Goal: Transaction & Acquisition: Purchase product/service

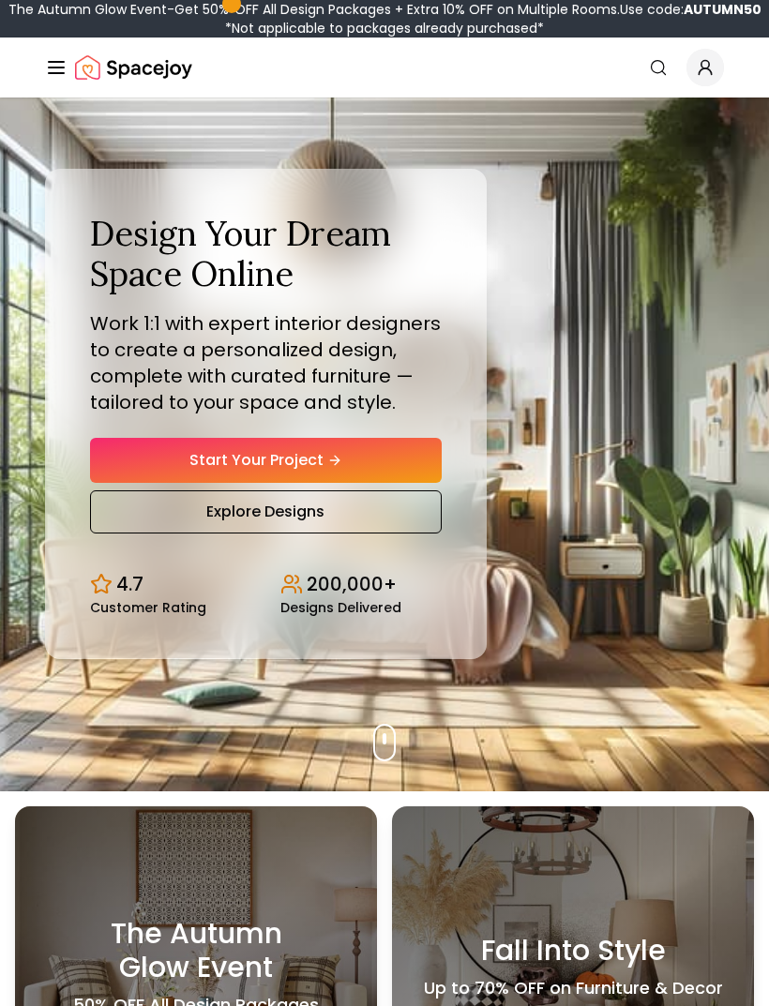
scroll to position [61, 0]
click at [124, 471] on link "Start Your Project" at bounding box center [265, 460] width 351 height 45
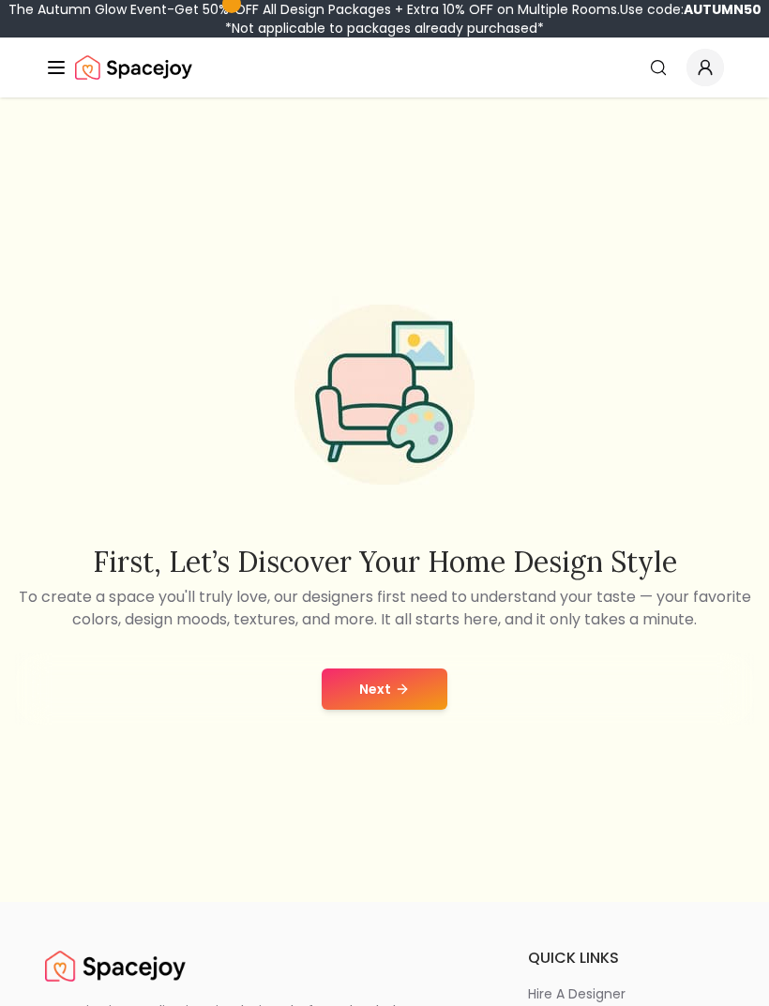
click at [352, 709] on button "Next" at bounding box center [384, 688] width 126 height 41
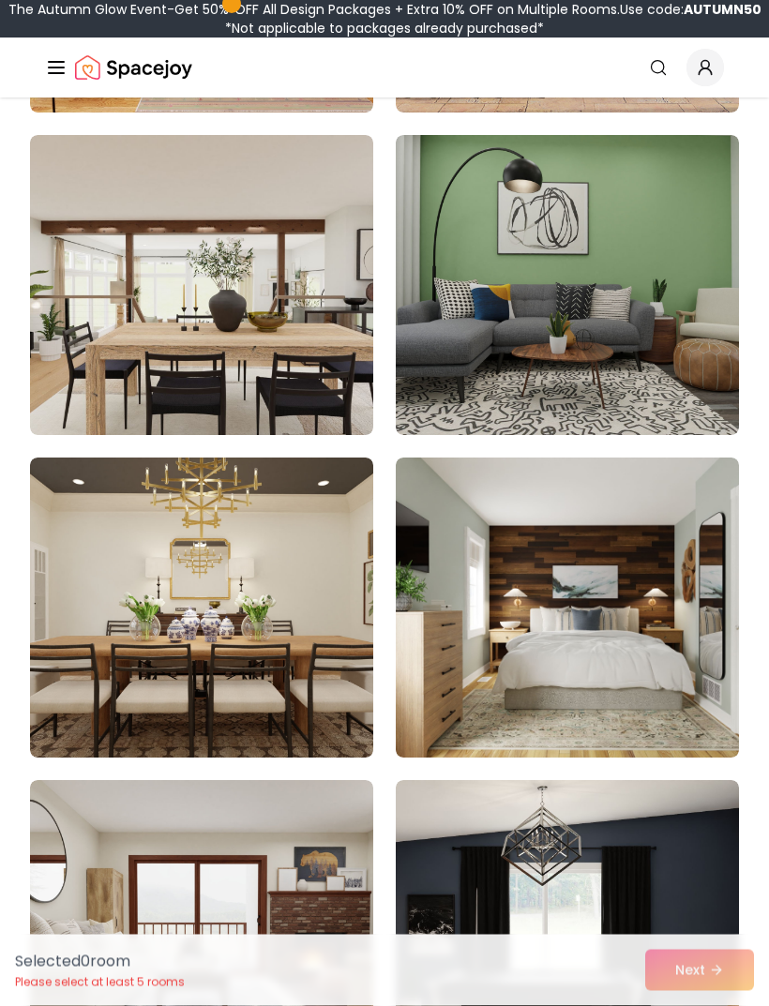
scroll to position [4724, 0]
click at [95, 551] on img at bounding box center [201, 607] width 343 height 300
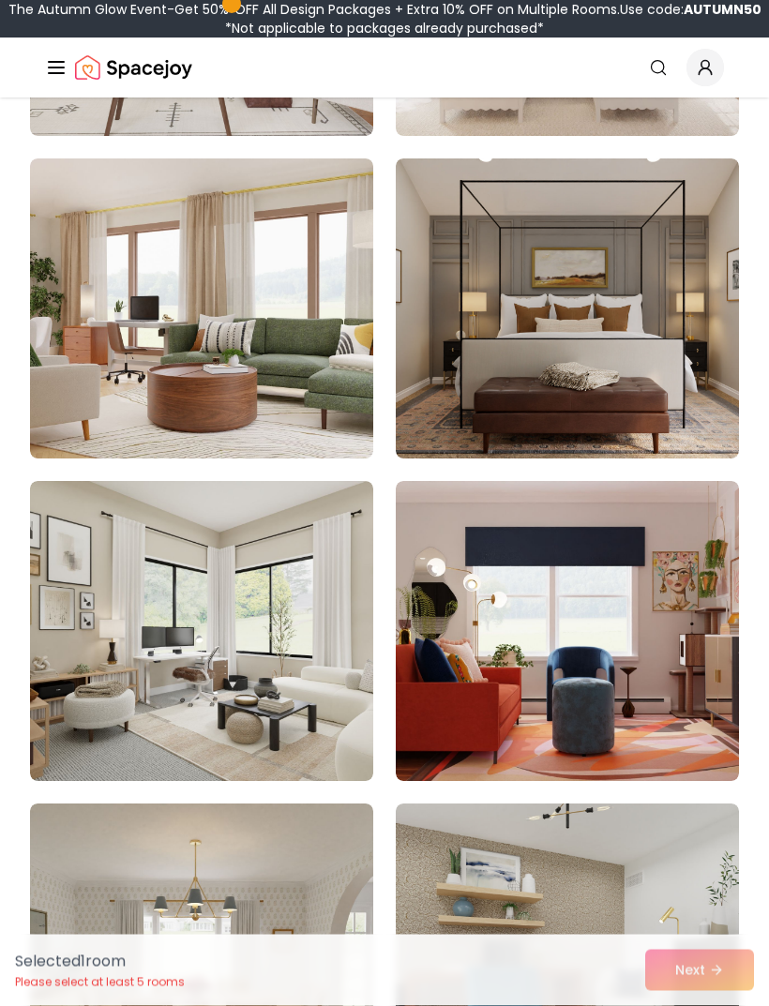
scroll to position [12116, 0]
click at [624, 212] on img at bounding box center [567, 308] width 343 height 300
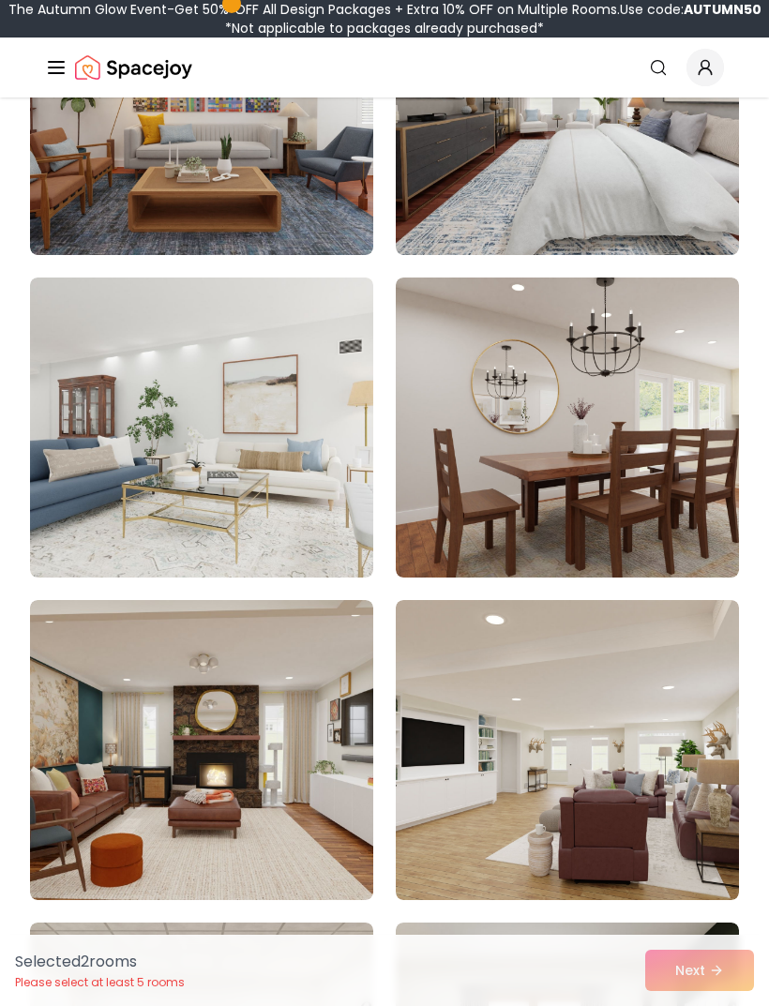
scroll to position [9070, 0]
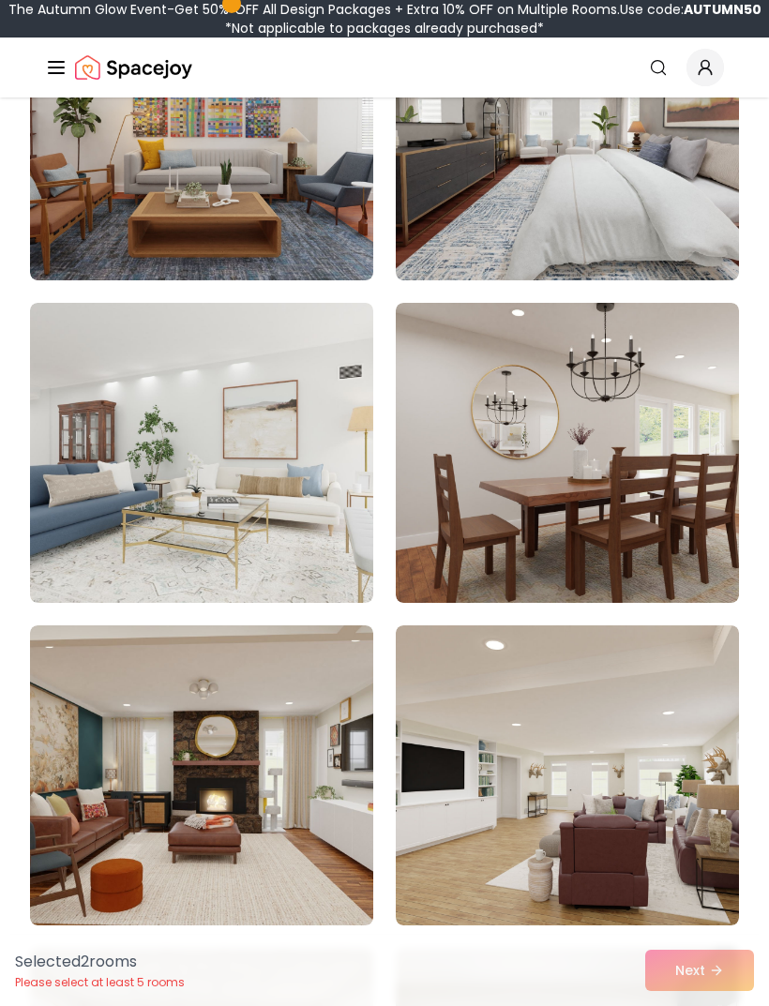
click at [112, 707] on img at bounding box center [201, 775] width 343 height 300
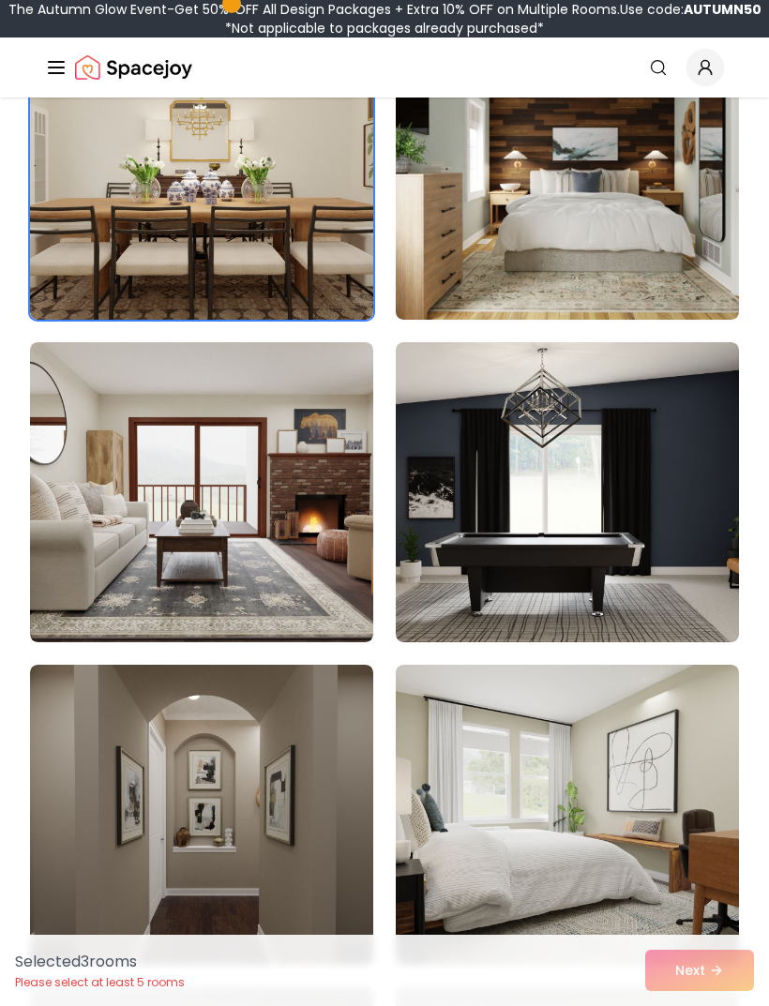
scroll to position [5160, 0]
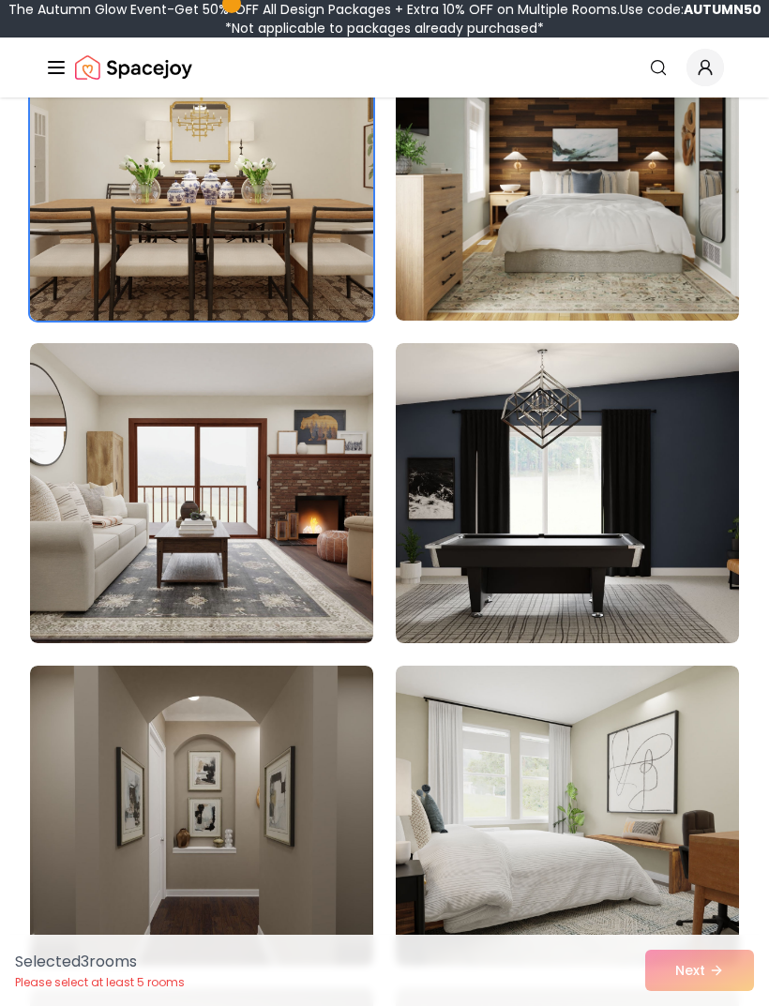
click at [123, 720] on img at bounding box center [201, 815] width 343 height 300
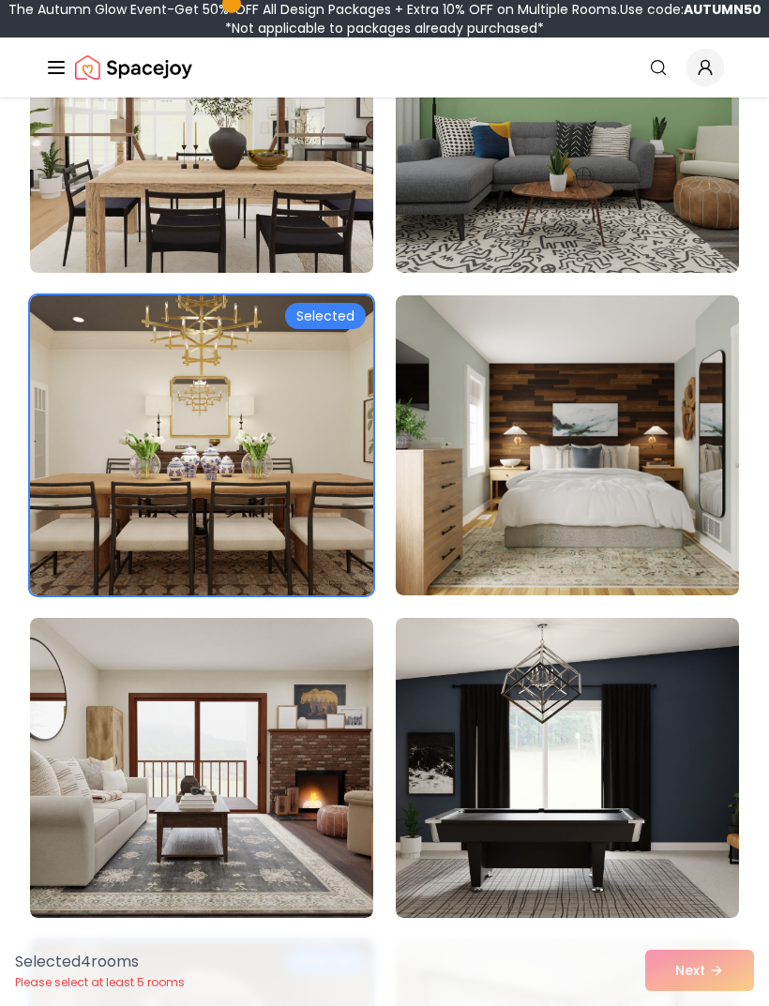
scroll to position [4860, 0]
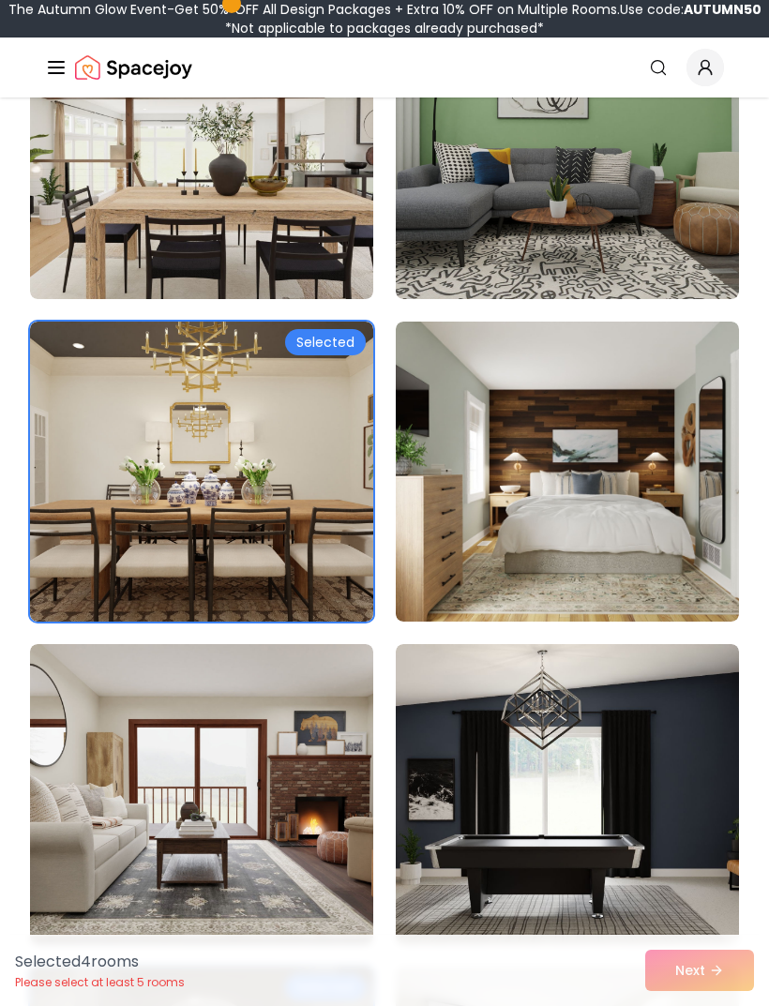
click at [452, 583] on img at bounding box center [567, 471] width 343 height 300
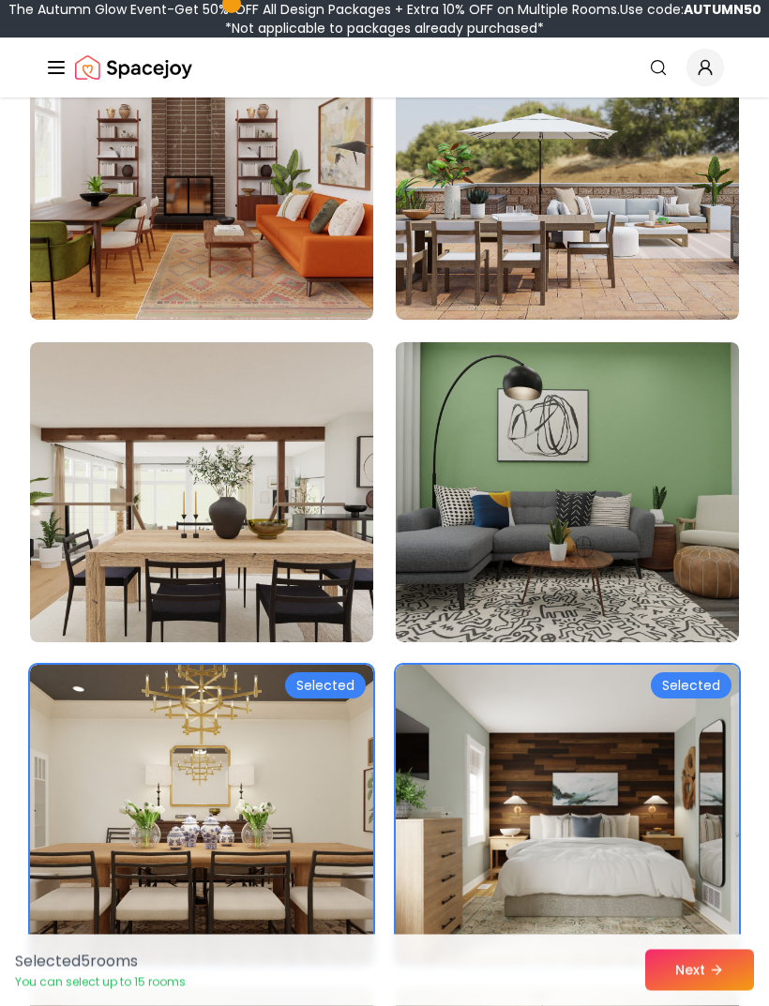
scroll to position [4517, 0]
click at [681, 991] on button "Next" at bounding box center [699, 969] width 109 height 41
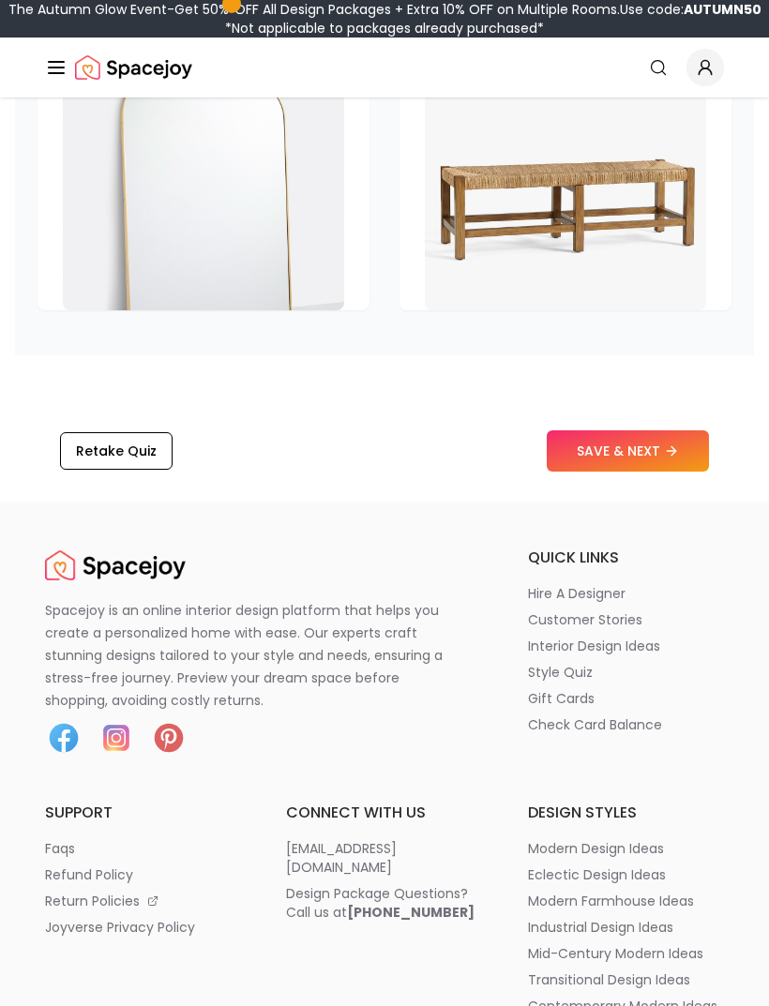
scroll to position [4213, 0]
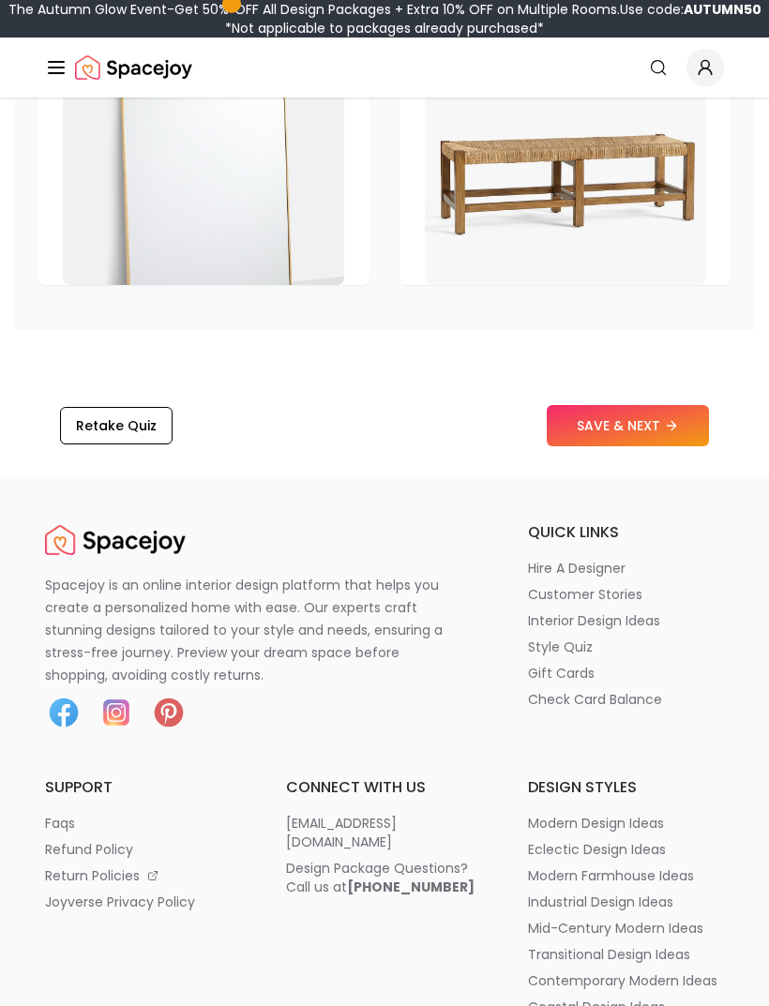
click at [661, 422] on button "SAVE & NEXT" at bounding box center [627, 426] width 162 height 41
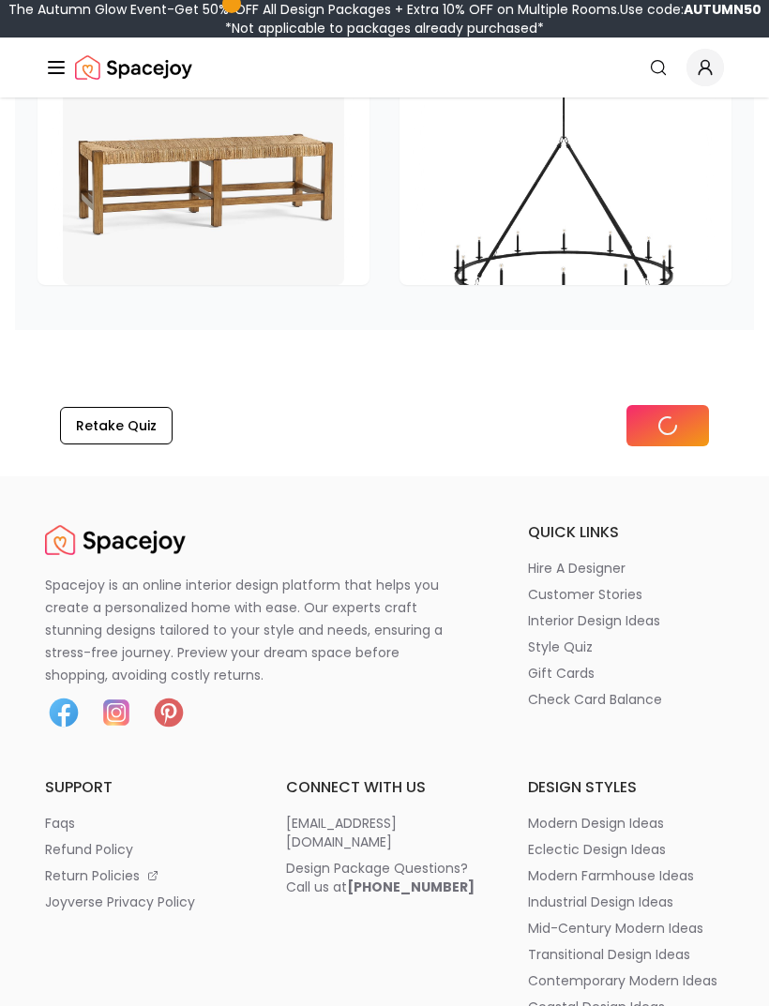
click at [661, 421] on icon at bounding box center [667, 425] width 17 height 17
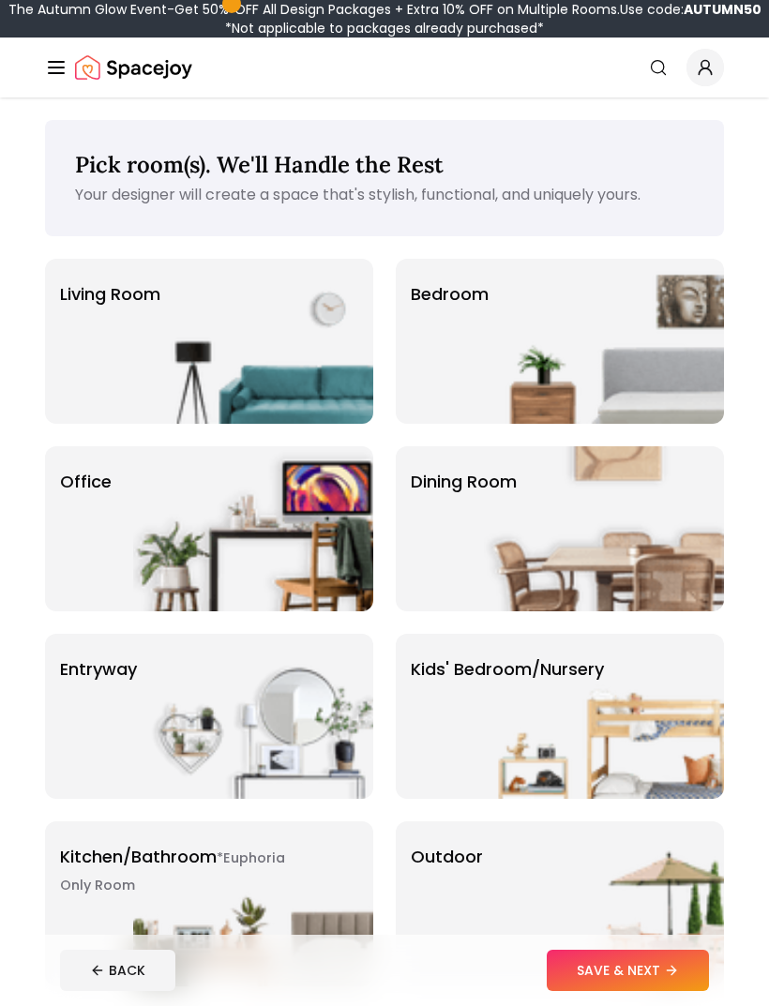
click at [421, 560] on div "Dining Room" at bounding box center [560, 528] width 328 height 165
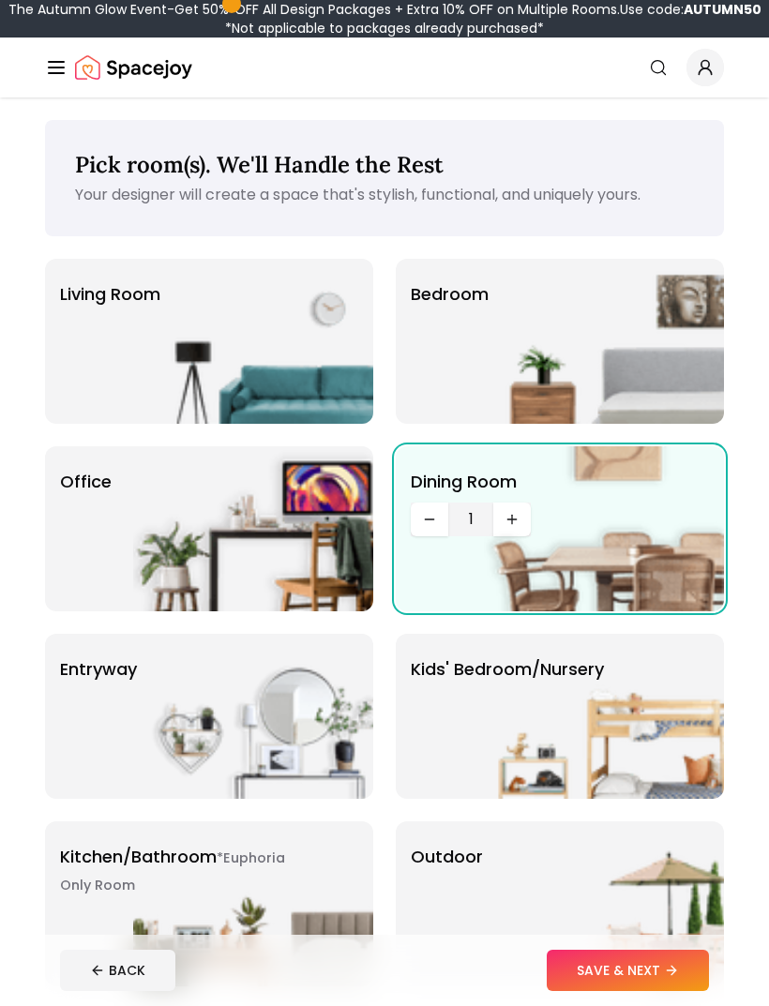
click at [645, 261] on img at bounding box center [604, 341] width 240 height 165
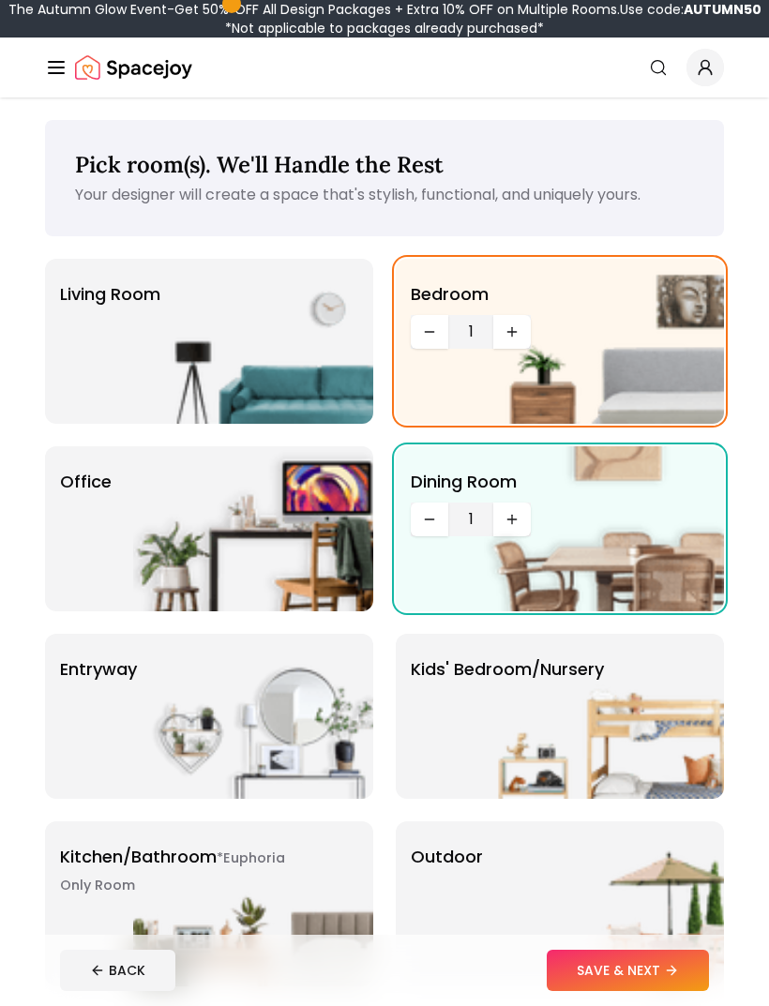
click at [514, 343] on img at bounding box center [604, 341] width 240 height 165
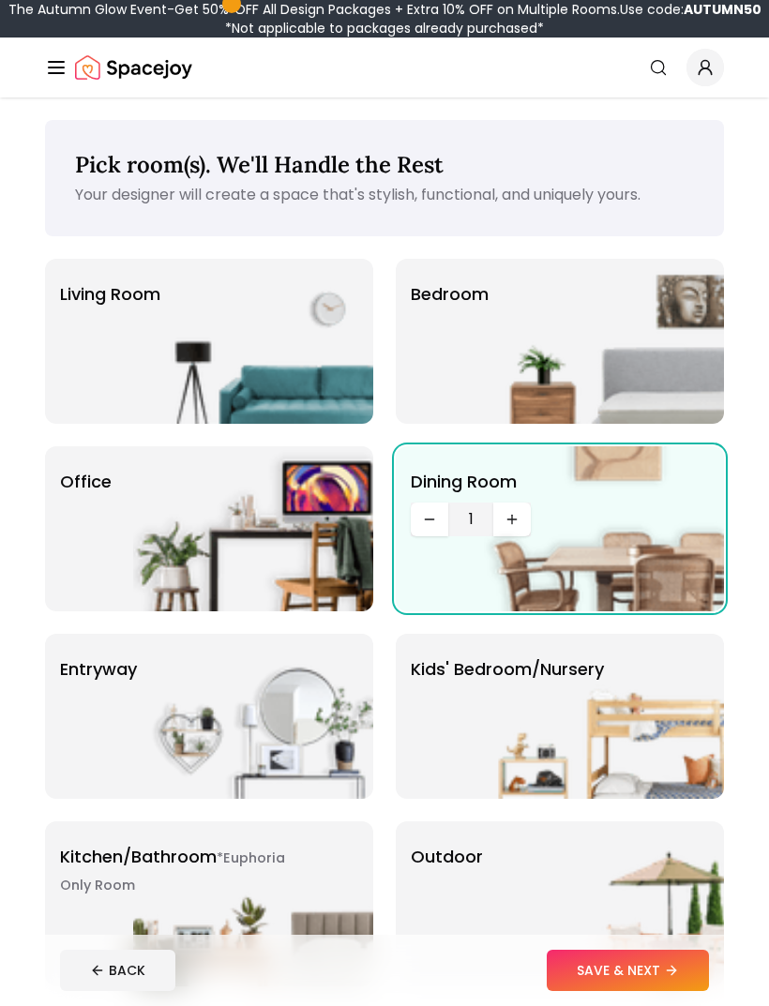
click at [505, 351] on img at bounding box center [604, 341] width 240 height 165
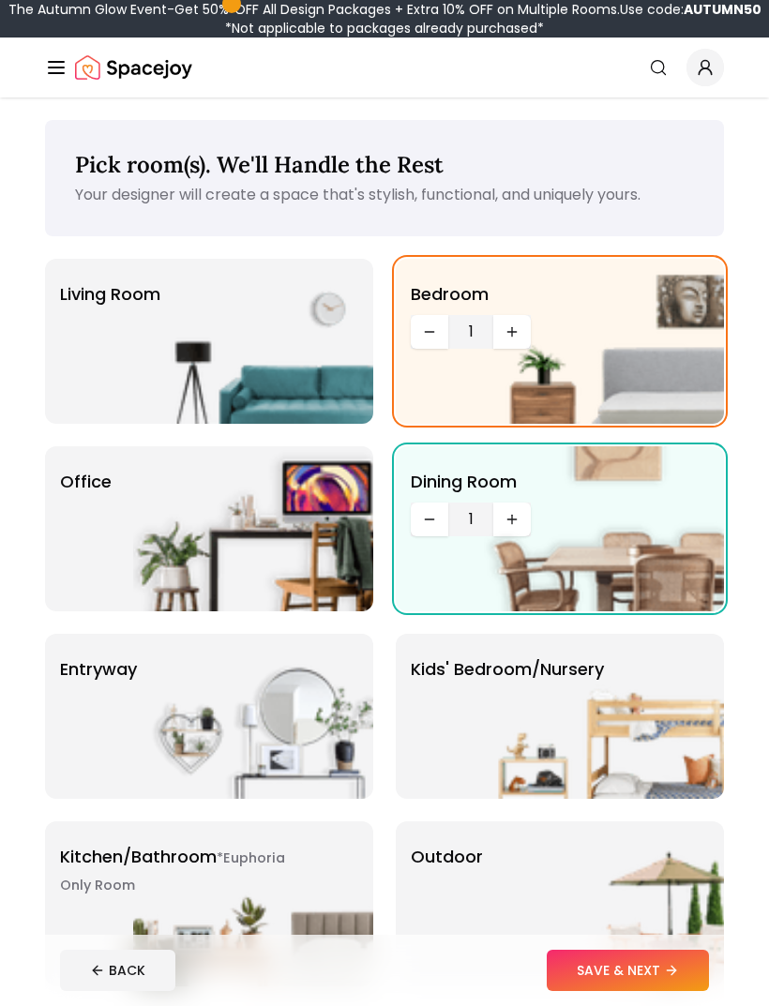
click at [505, 334] on img at bounding box center [604, 341] width 240 height 165
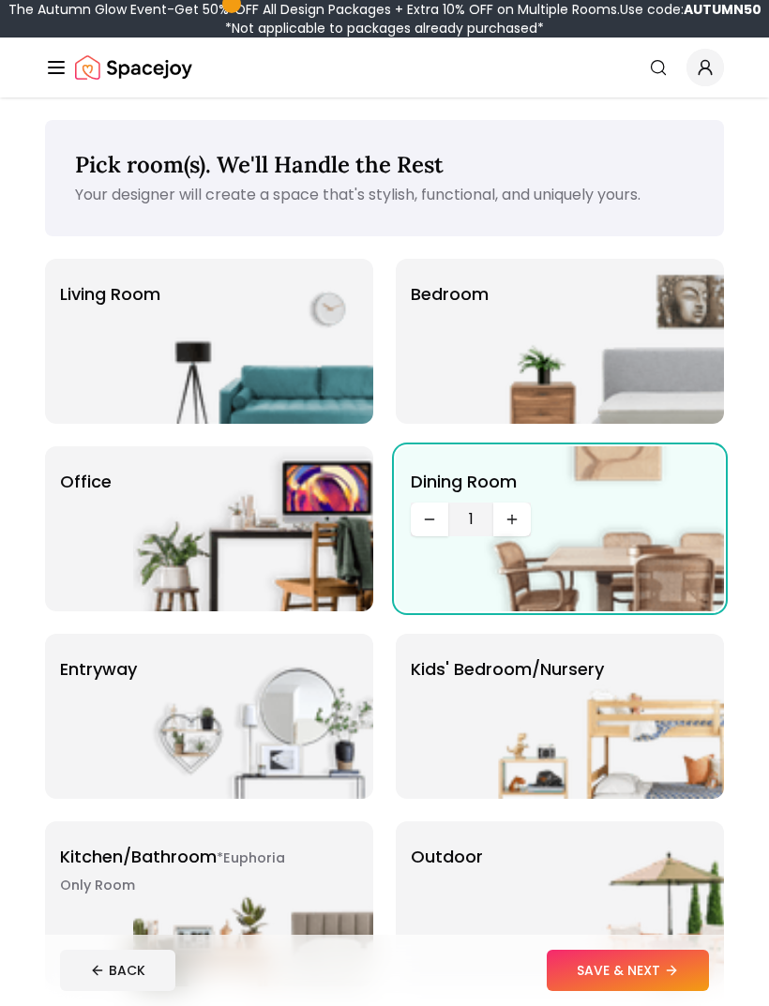
click at [506, 361] on img at bounding box center [604, 341] width 240 height 165
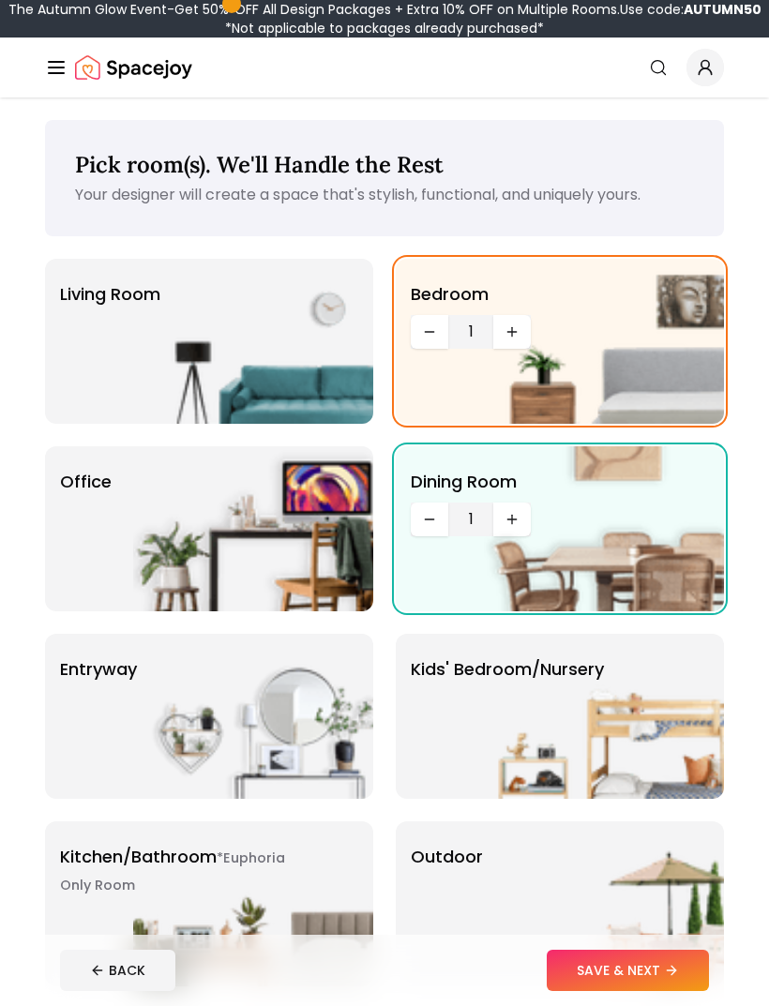
click at [511, 329] on img at bounding box center [604, 341] width 240 height 165
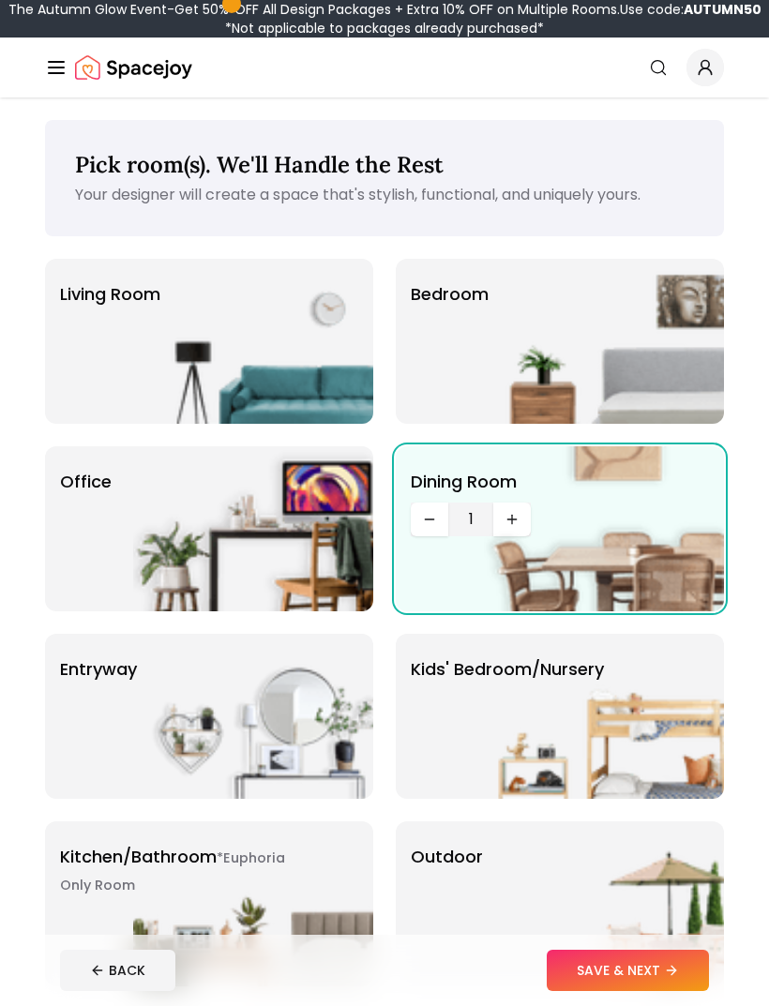
click at [510, 328] on img at bounding box center [604, 341] width 240 height 165
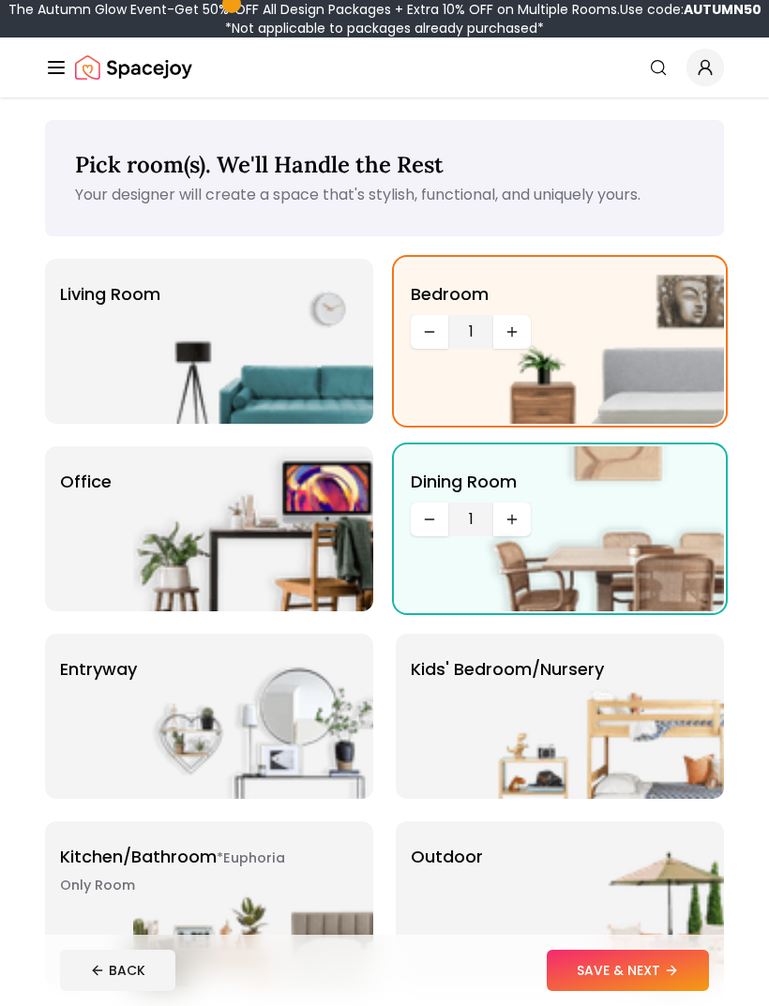
click at [510, 328] on img at bounding box center [604, 341] width 240 height 165
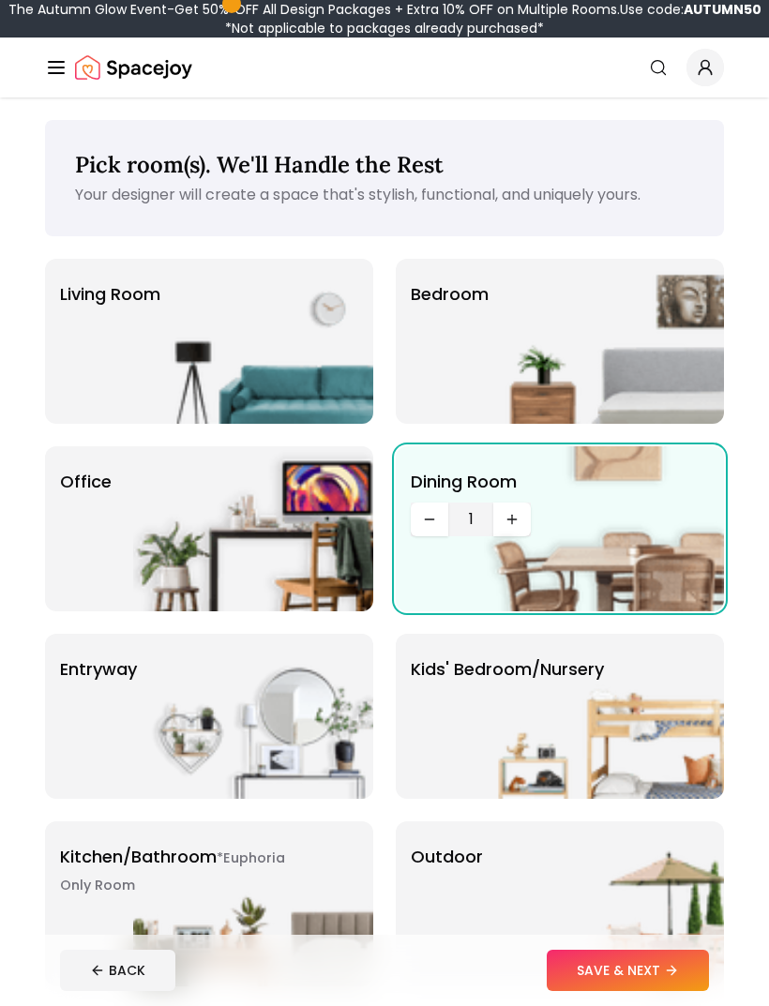
click at [510, 328] on img at bounding box center [604, 341] width 240 height 165
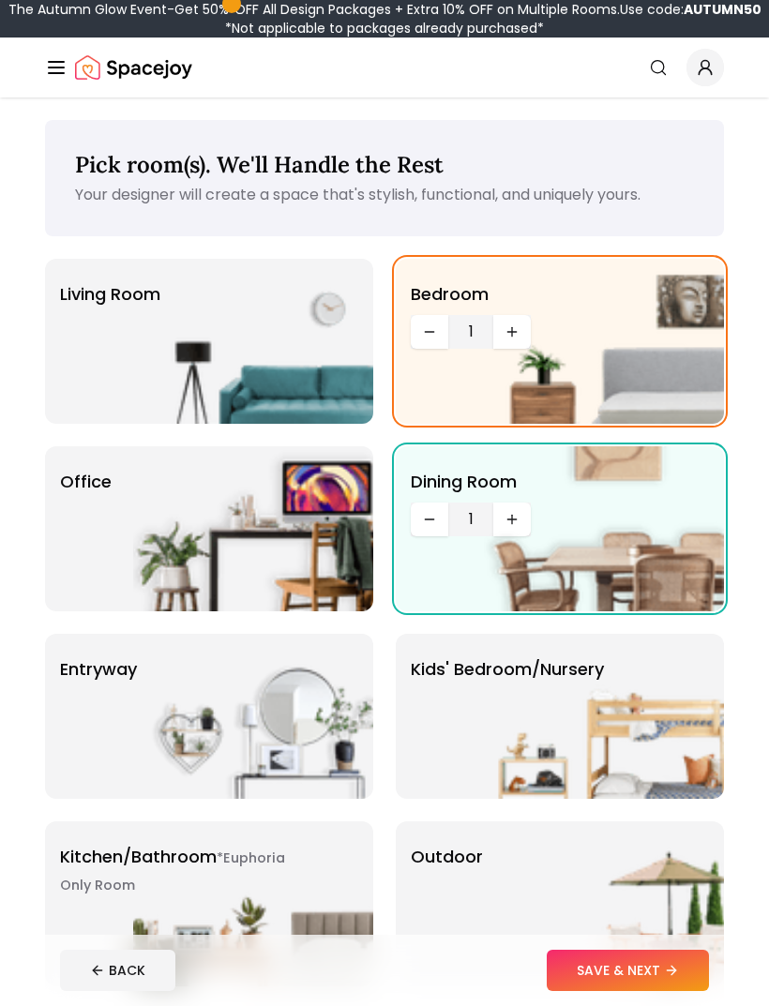
click at [115, 389] on div "Living Room" at bounding box center [209, 341] width 328 height 165
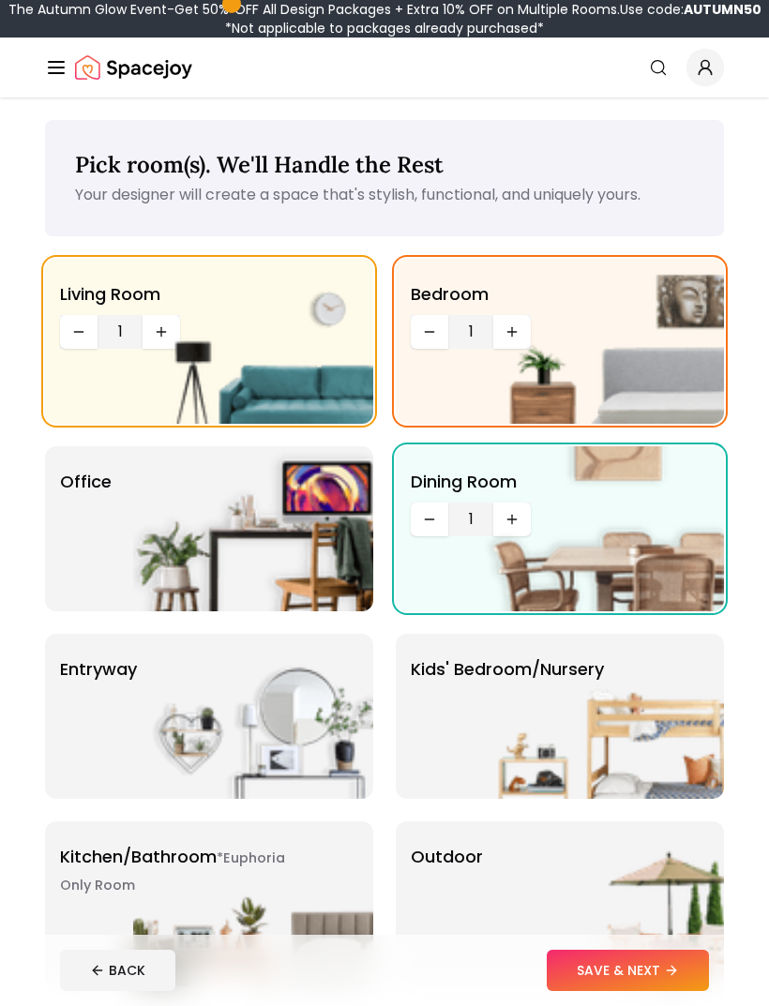
click at [160, 336] on img at bounding box center [253, 341] width 240 height 165
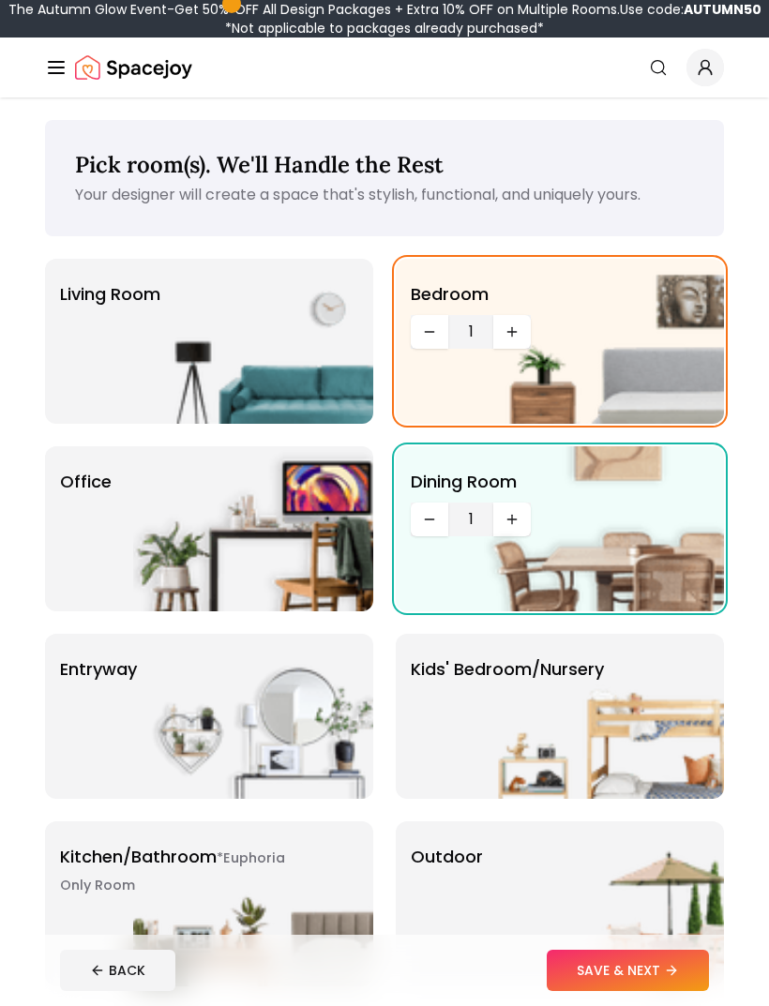
click at [112, 354] on div "Living Room" at bounding box center [209, 341] width 328 height 165
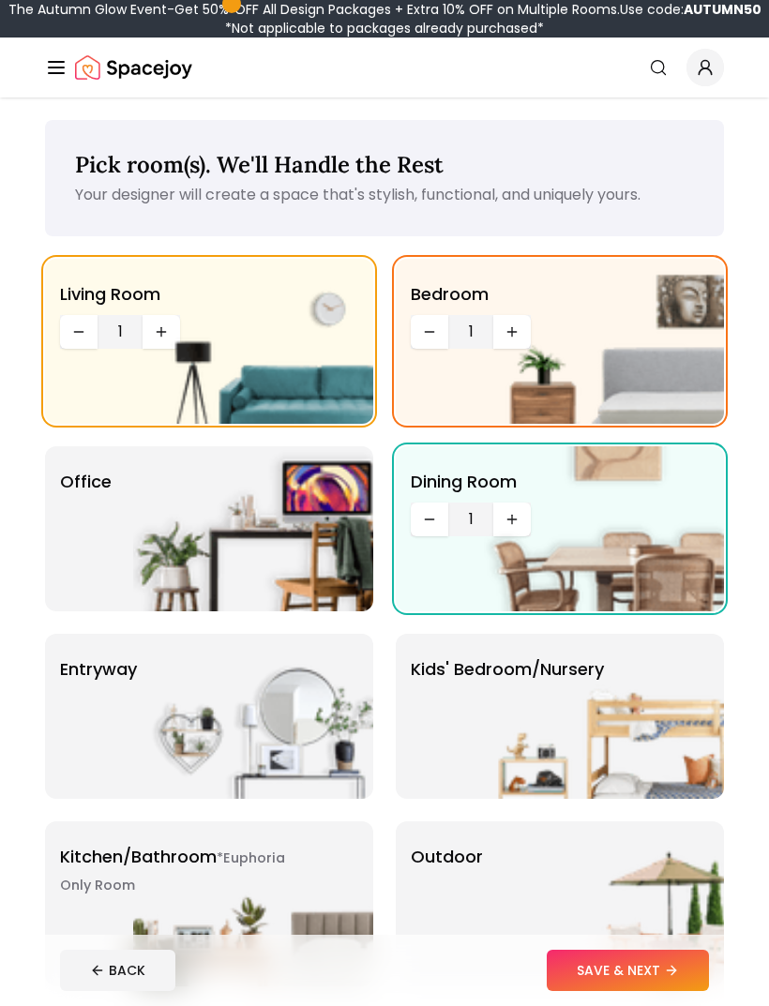
click at [69, 331] on button "Decrease quantity" at bounding box center [78, 332] width 37 height 34
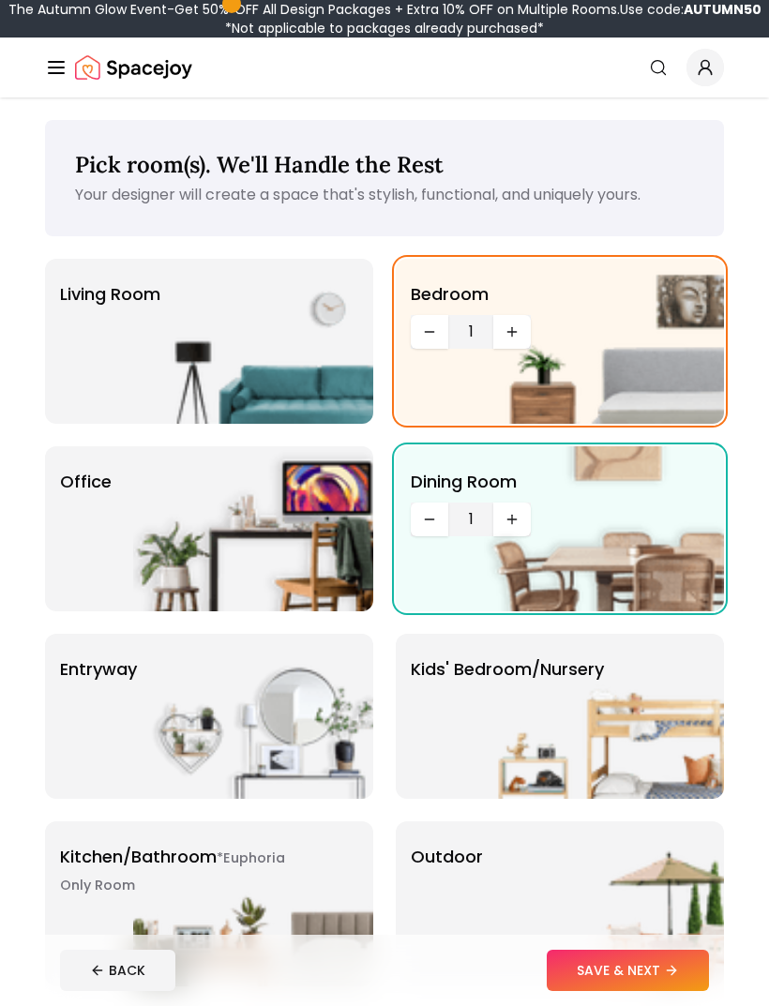
click at [59, 326] on div "Living Room" at bounding box center [209, 341] width 328 height 165
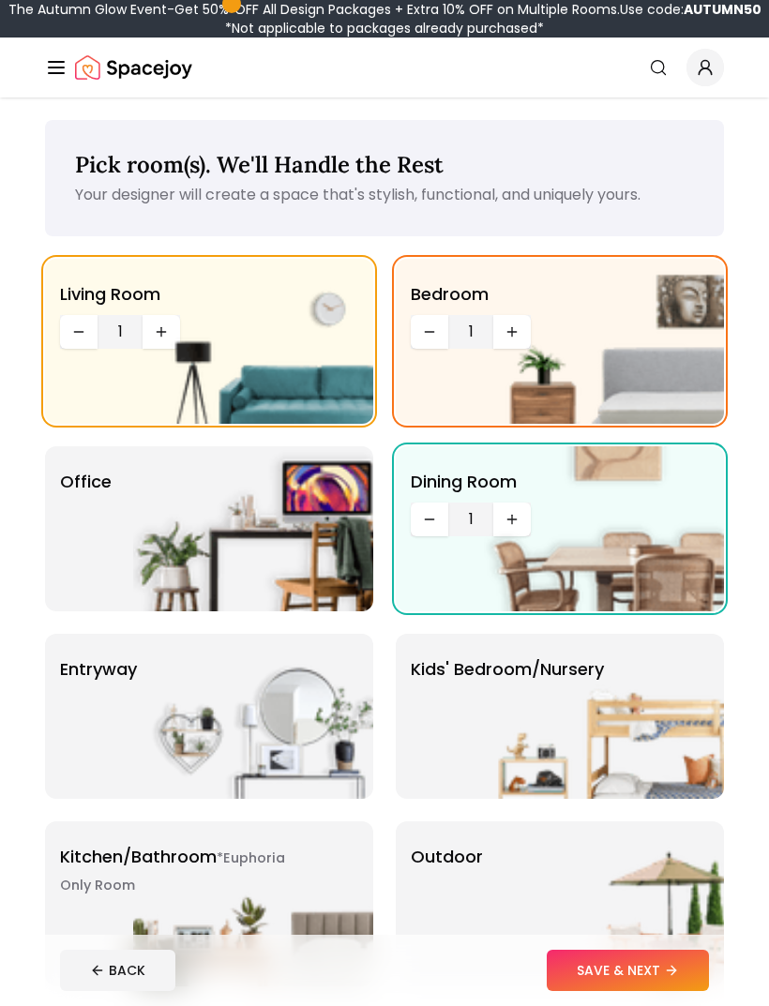
click at [162, 333] on img at bounding box center [253, 341] width 240 height 165
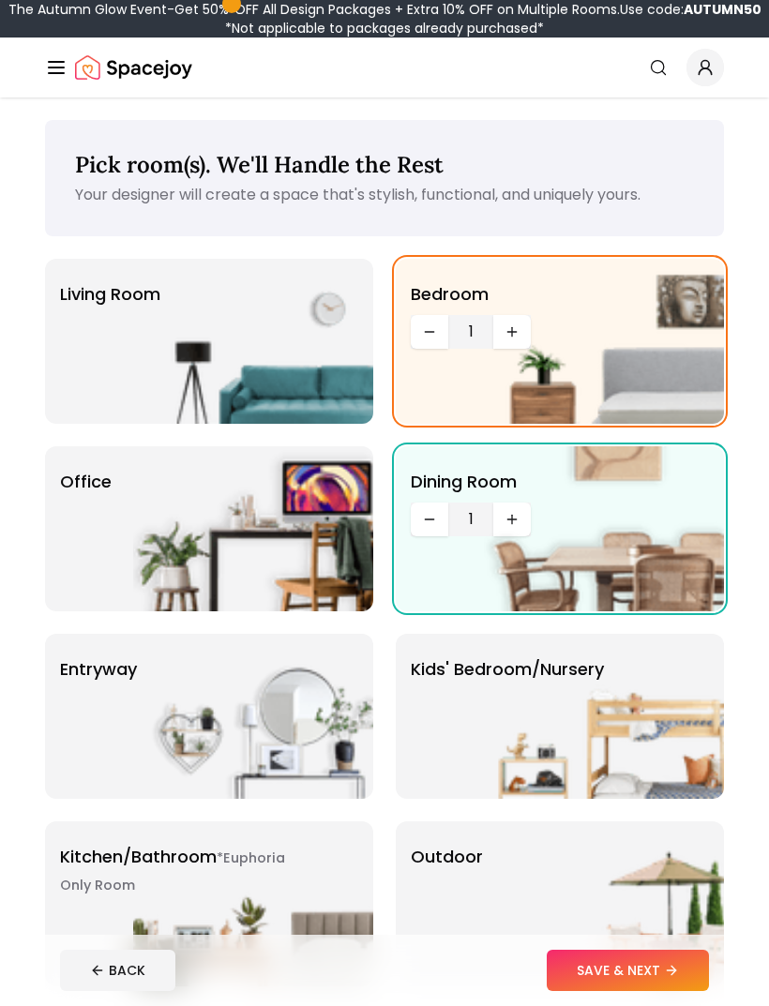
click at [133, 378] on img at bounding box center [253, 341] width 240 height 165
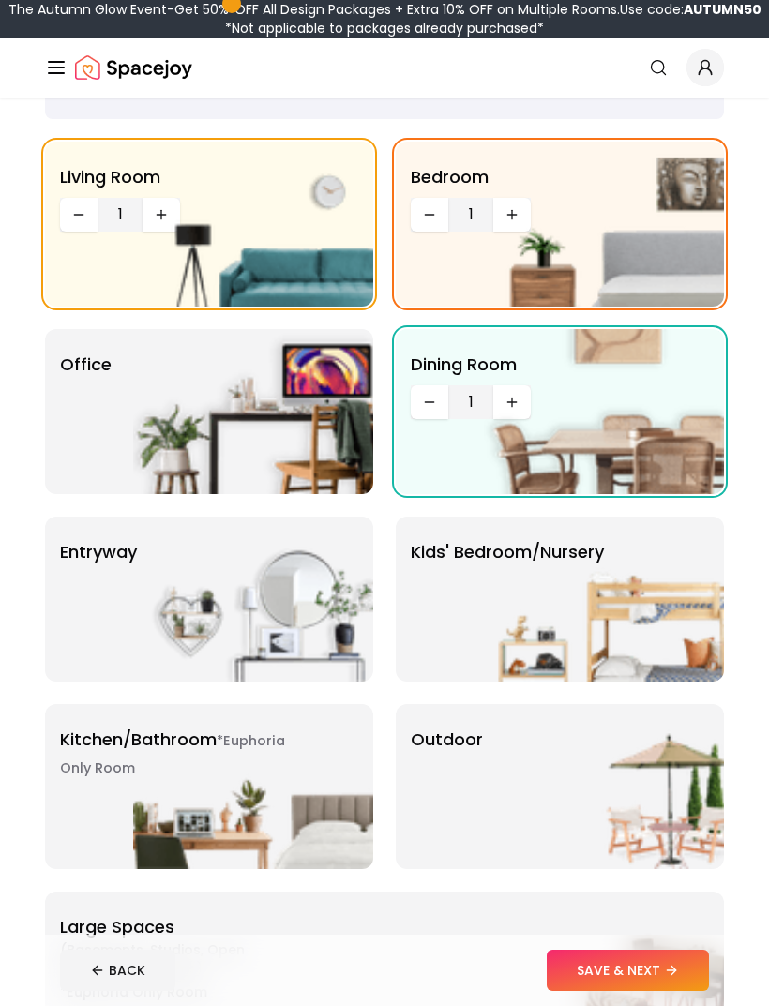
scroll to position [141, 0]
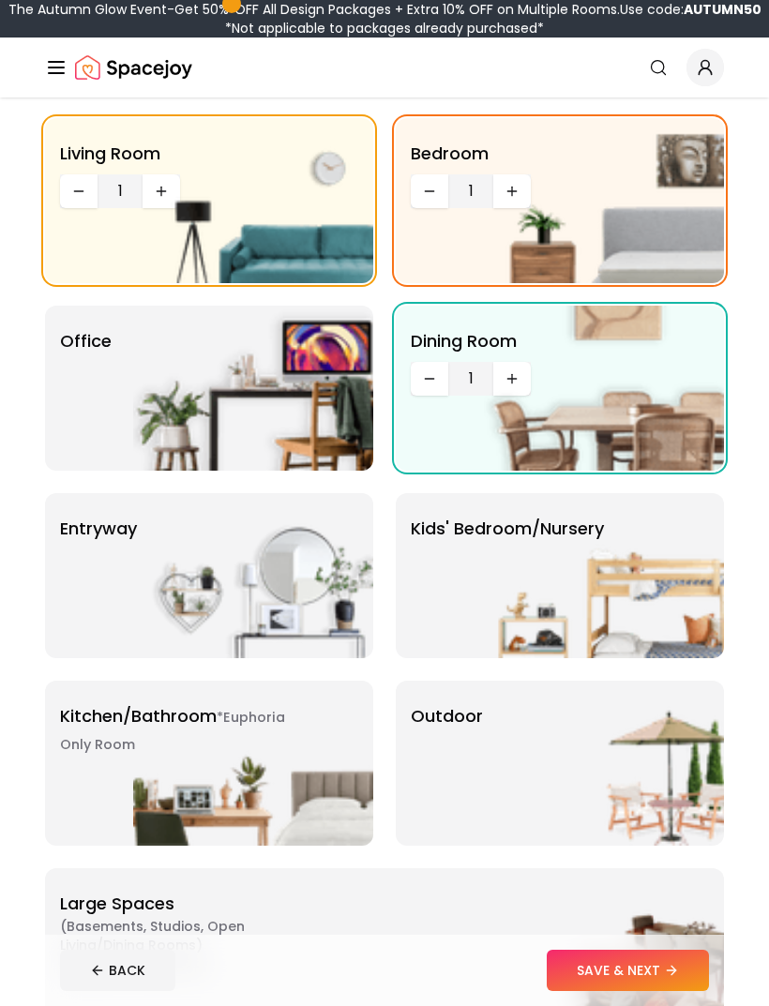
click at [51, 789] on div "*Euphoria Only Room Kitchen/Bathroom *Euphoria Only Room" at bounding box center [209, 762] width 328 height 165
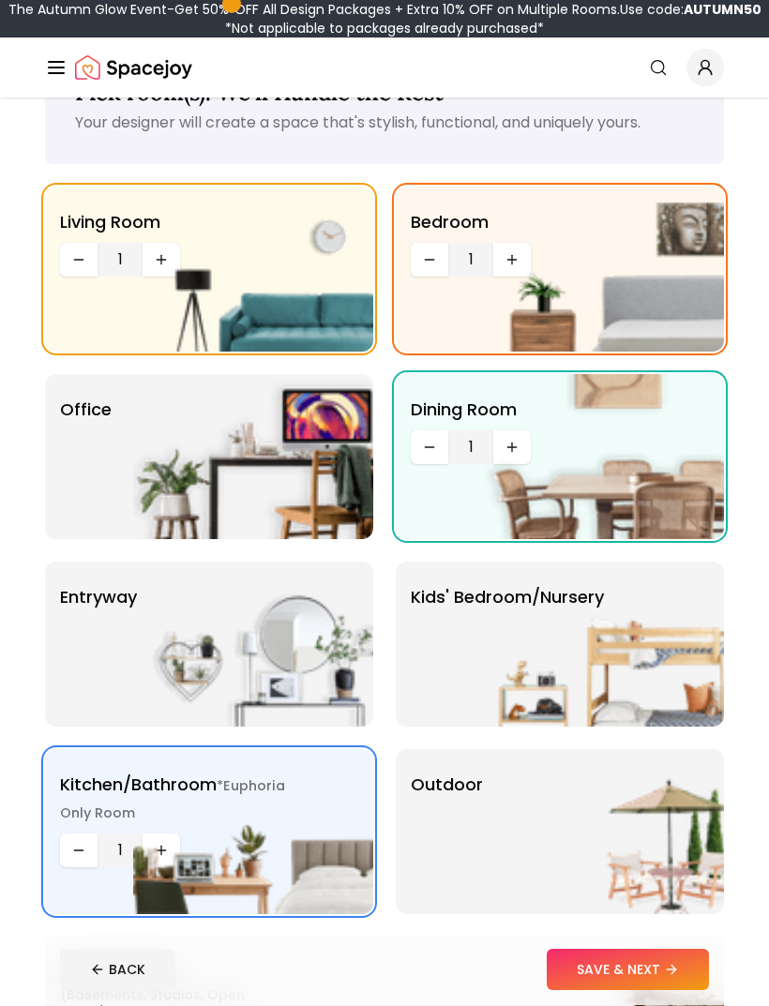
scroll to position [71, 0]
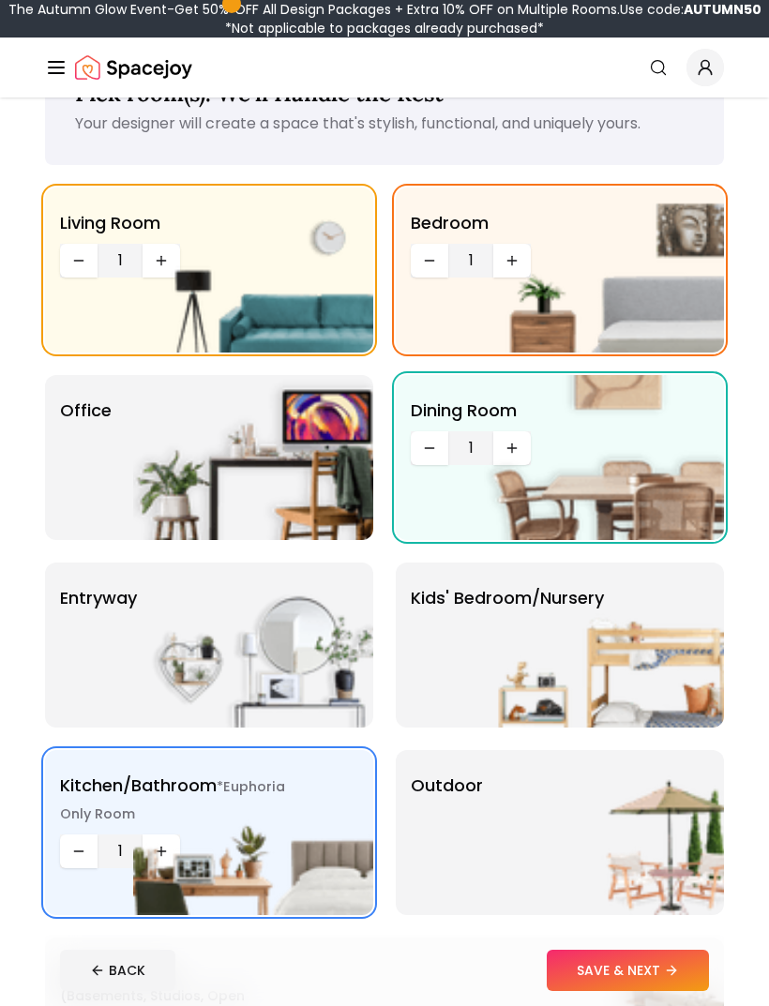
click at [579, 991] on button "SAVE & NEXT" at bounding box center [627, 969] width 162 height 41
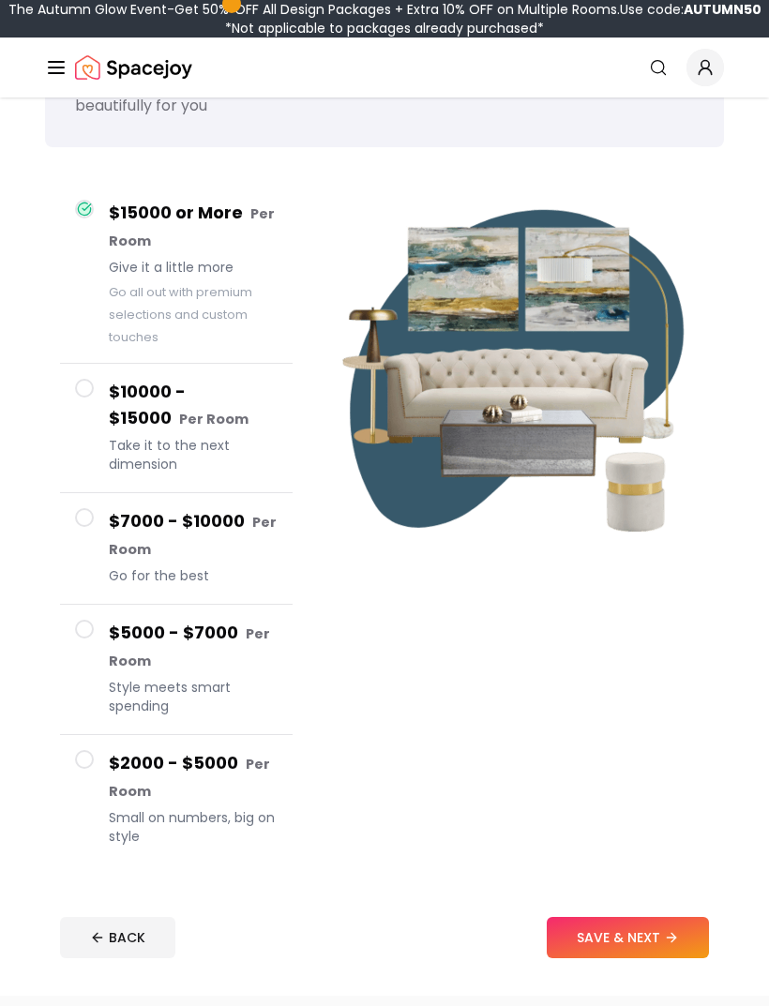
scroll to position [112, 0]
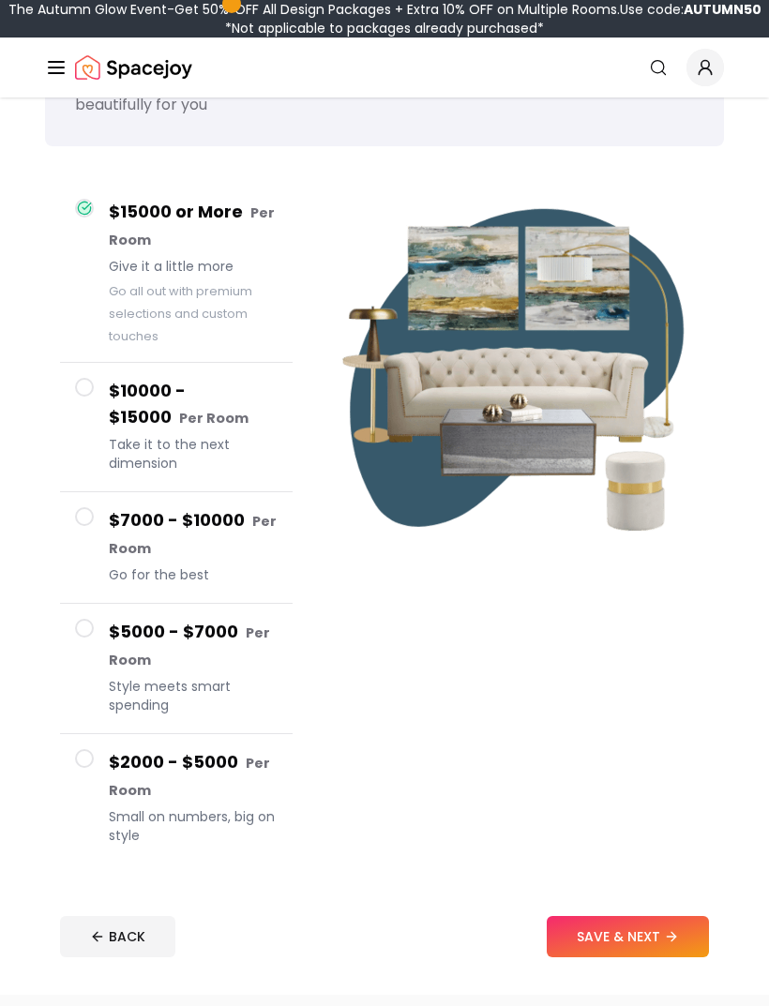
click at [88, 760] on span at bounding box center [84, 759] width 19 height 19
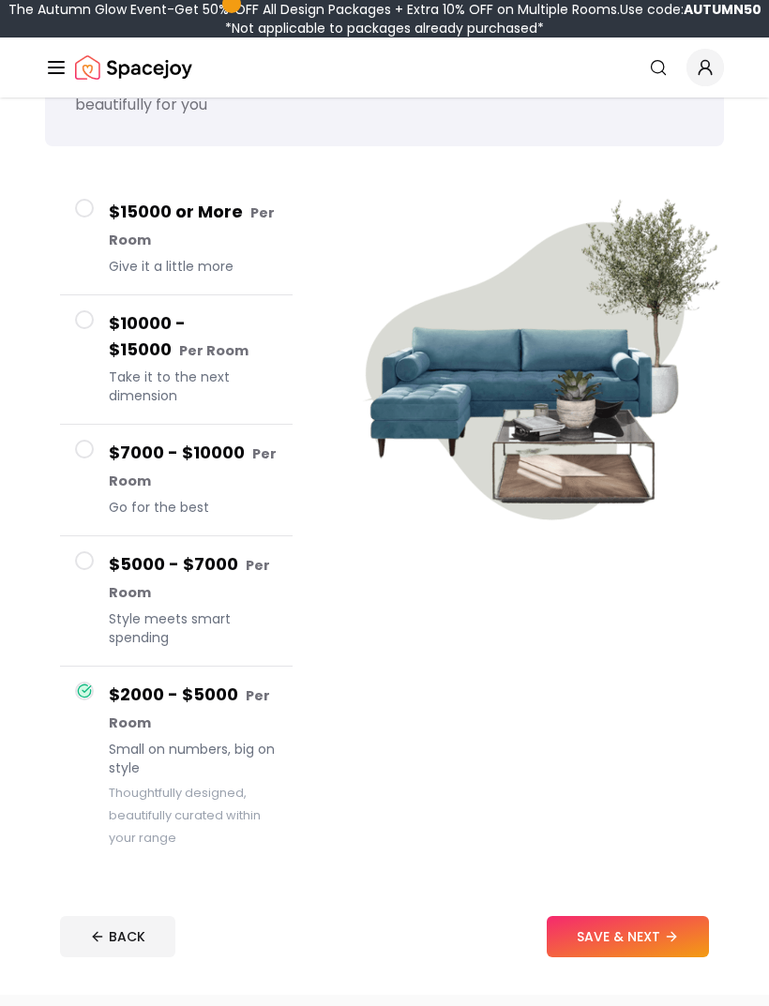
scroll to position [112, 0]
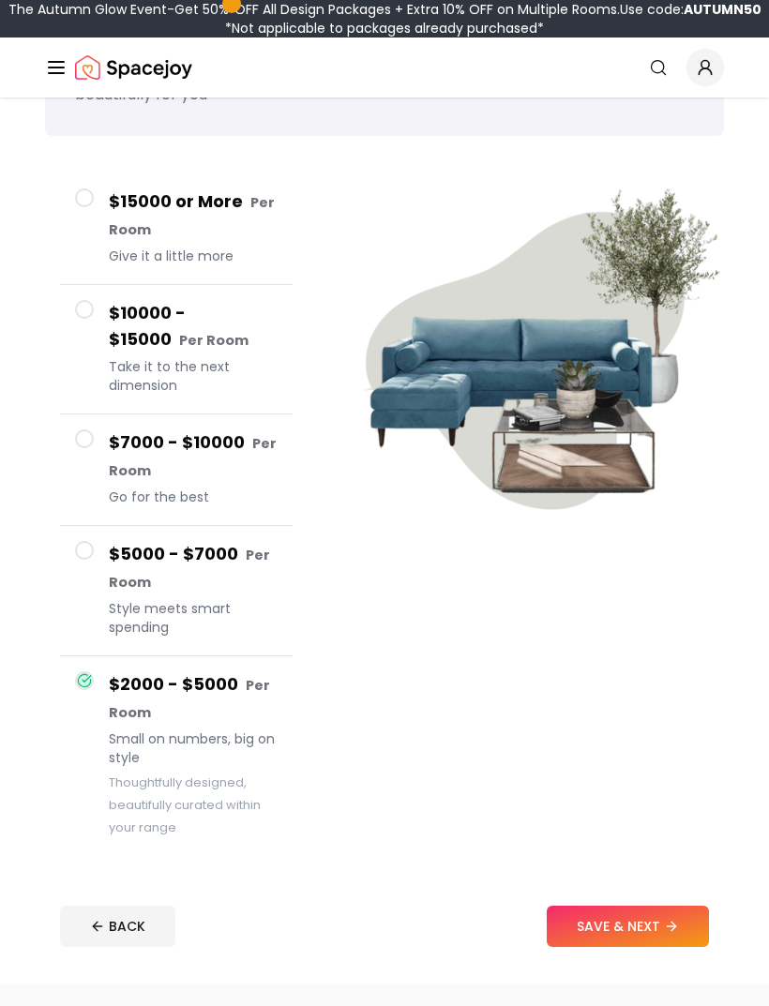
click at [101, 202] on button "$15000 or More Per Room Give it a little more" at bounding box center [176, 230] width 232 height 112
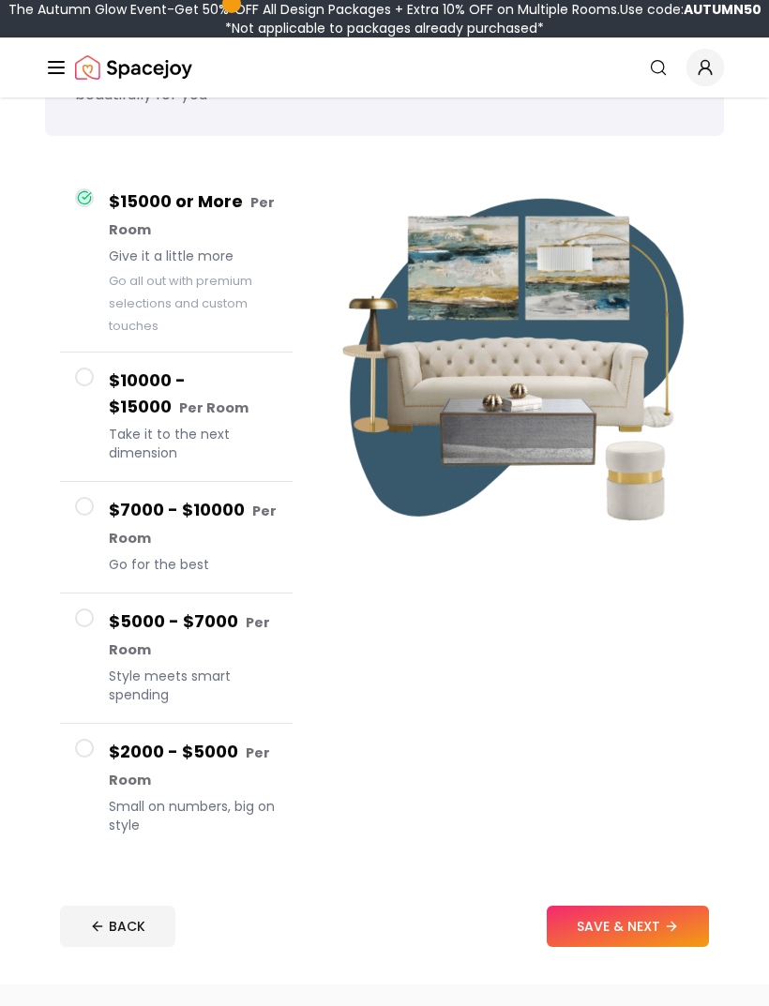
click at [599, 926] on button "SAVE & NEXT" at bounding box center [627, 925] width 162 height 41
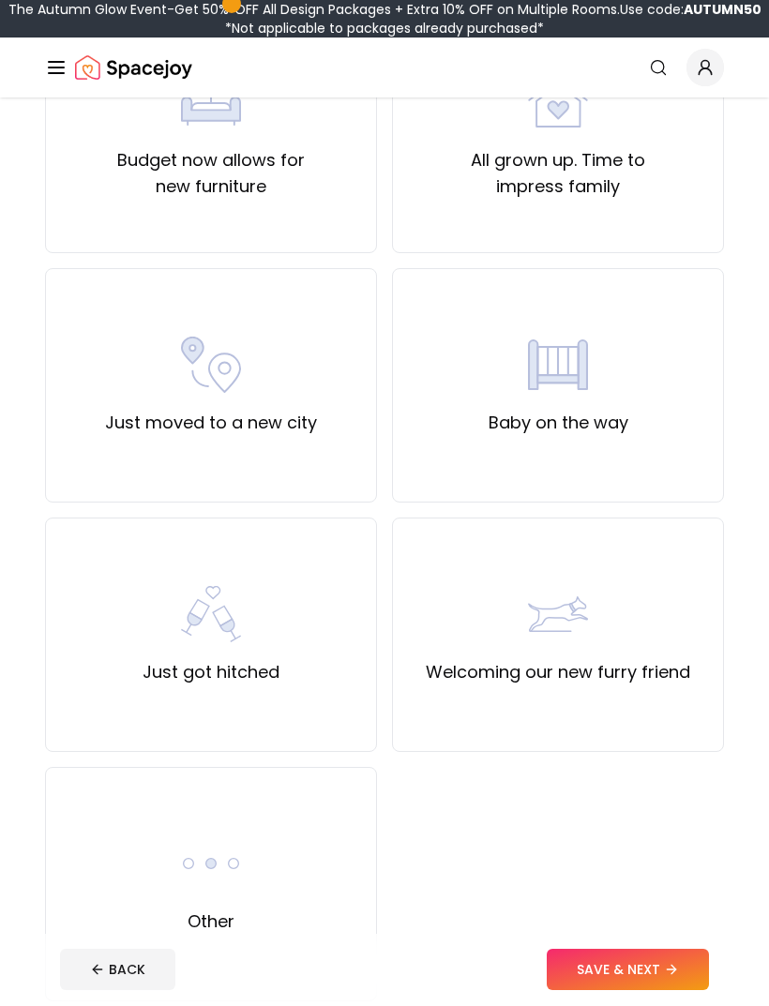
scroll to position [762, 0]
click at [125, 866] on div "Other" at bounding box center [211, 883] width 332 height 234
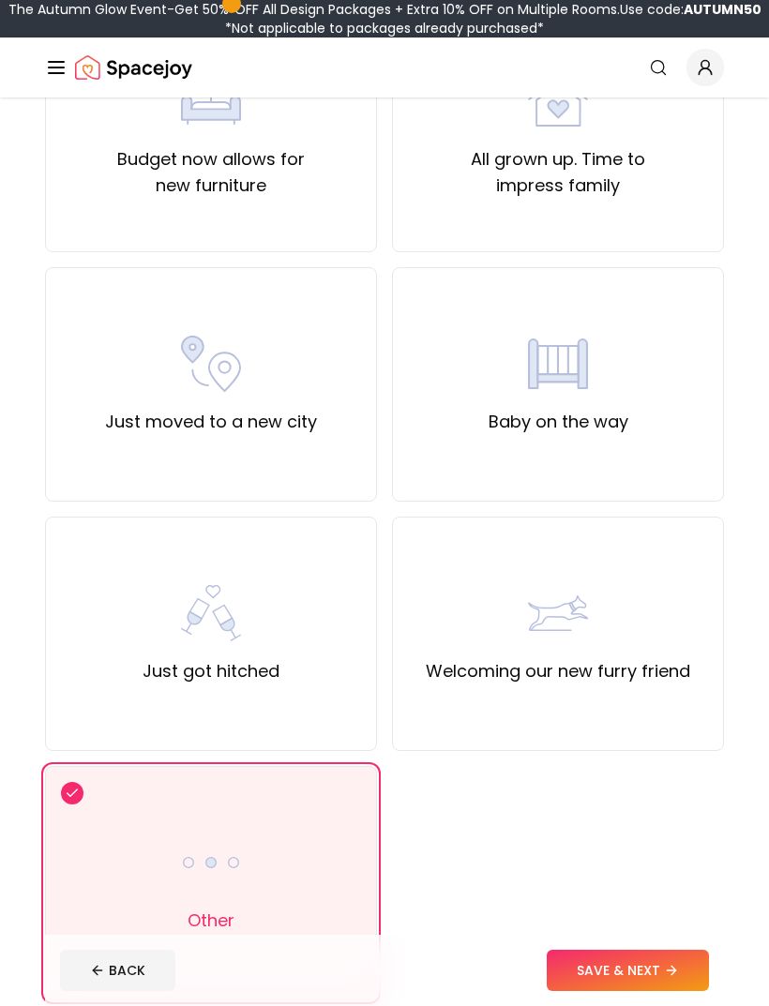
click at [604, 991] on button "SAVE & NEXT" at bounding box center [627, 969] width 162 height 41
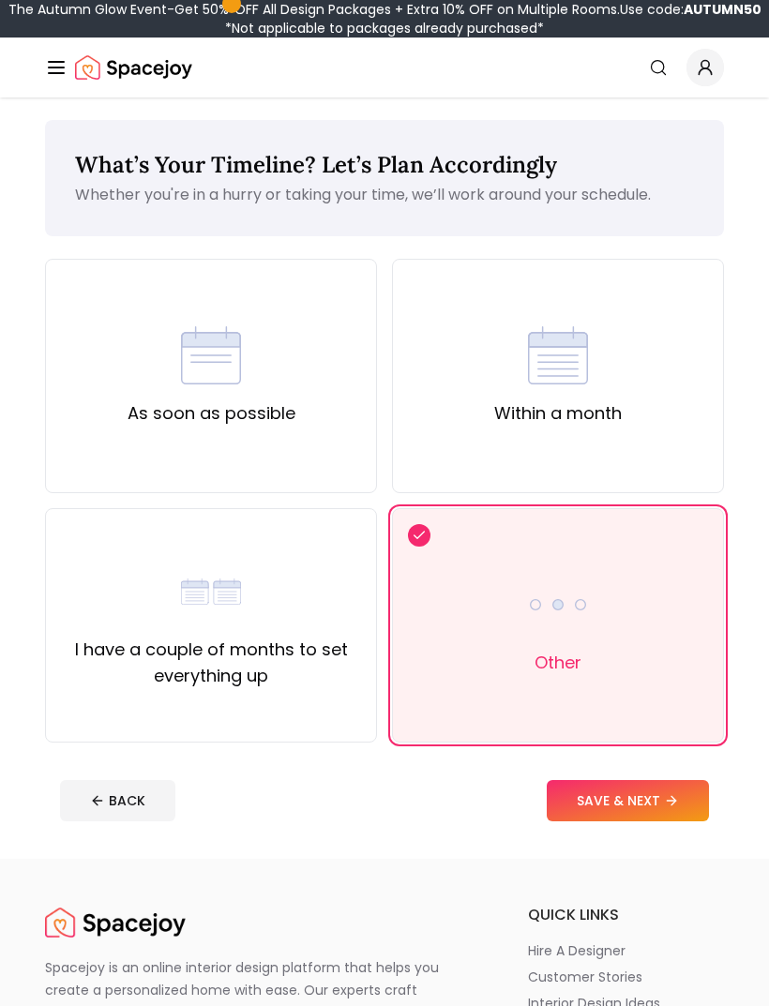
click at [211, 662] on label "I have a couple of months to set everything up" at bounding box center [211, 662] width 300 height 52
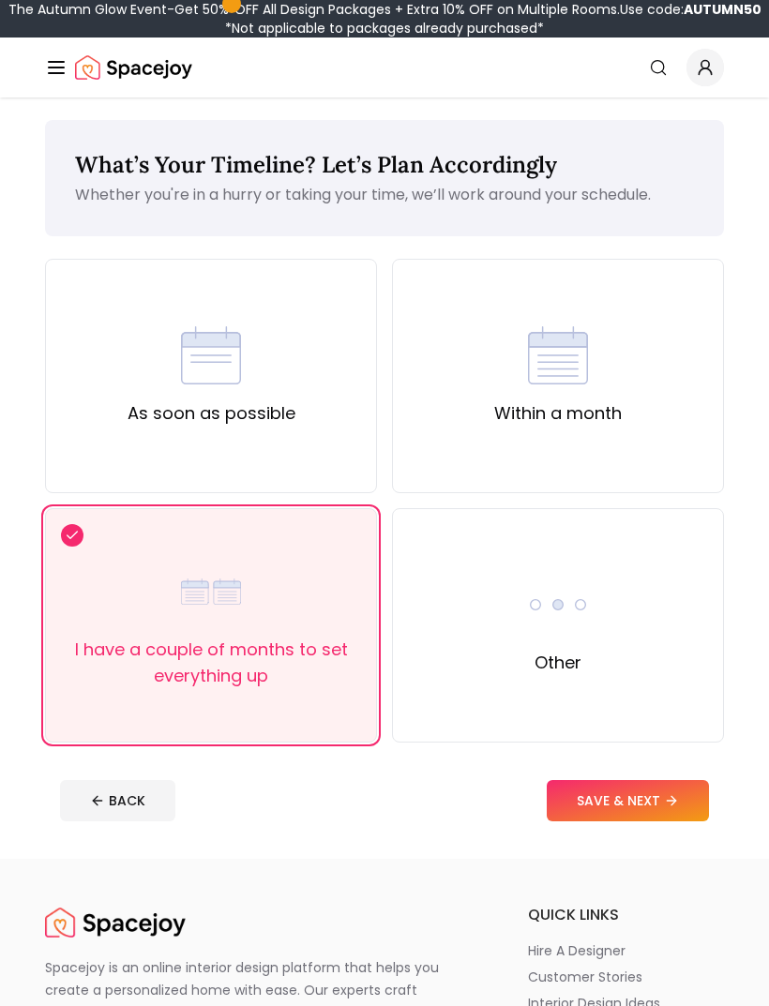
click at [597, 807] on button "SAVE & NEXT" at bounding box center [627, 800] width 162 height 41
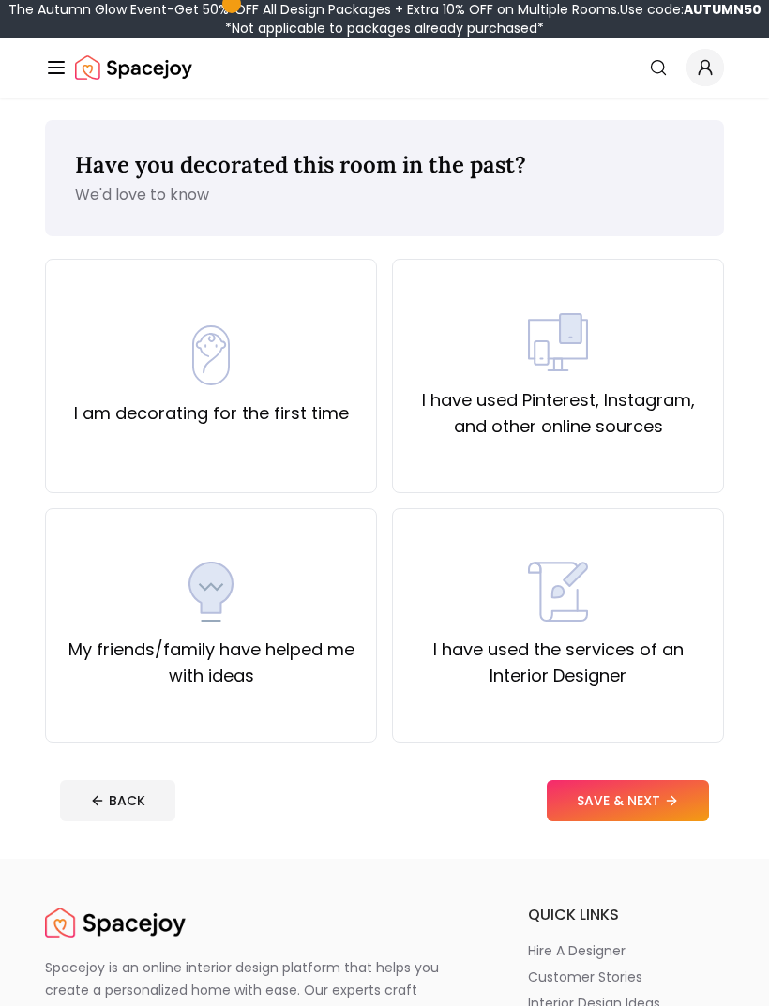
click at [126, 401] on label "I am decorating for the first time" at bounding box center [211, 413] width 275 height 26
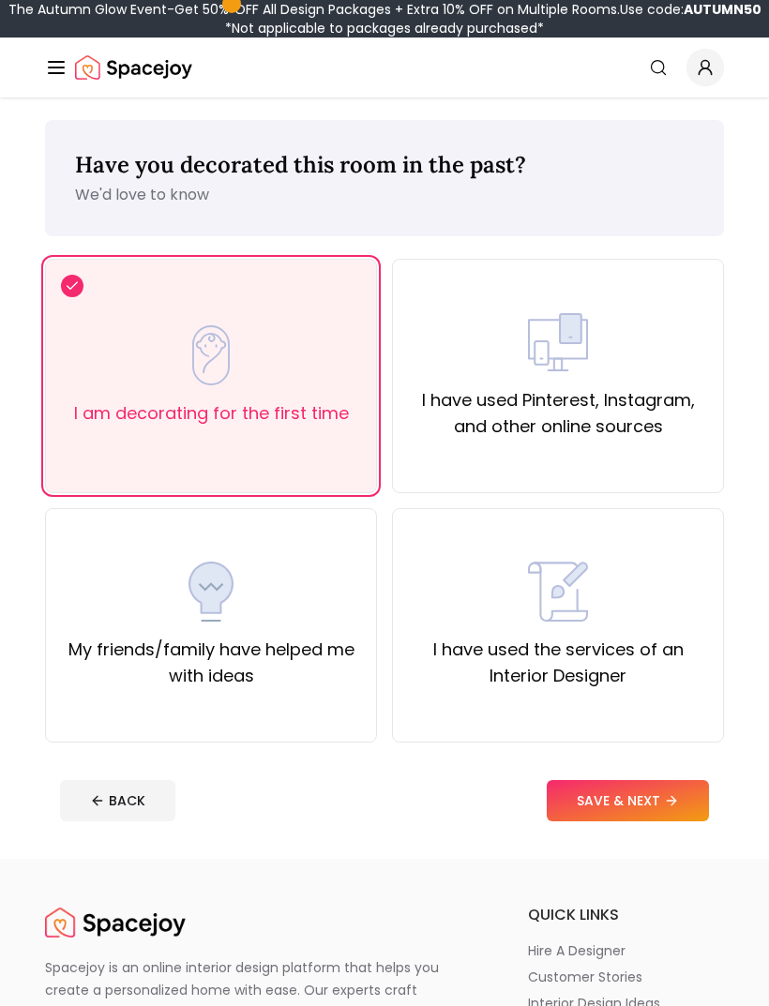
click at [587, 811] on button "SAVE & NEXT" at bounding box center [627, 800] width 162 height 41
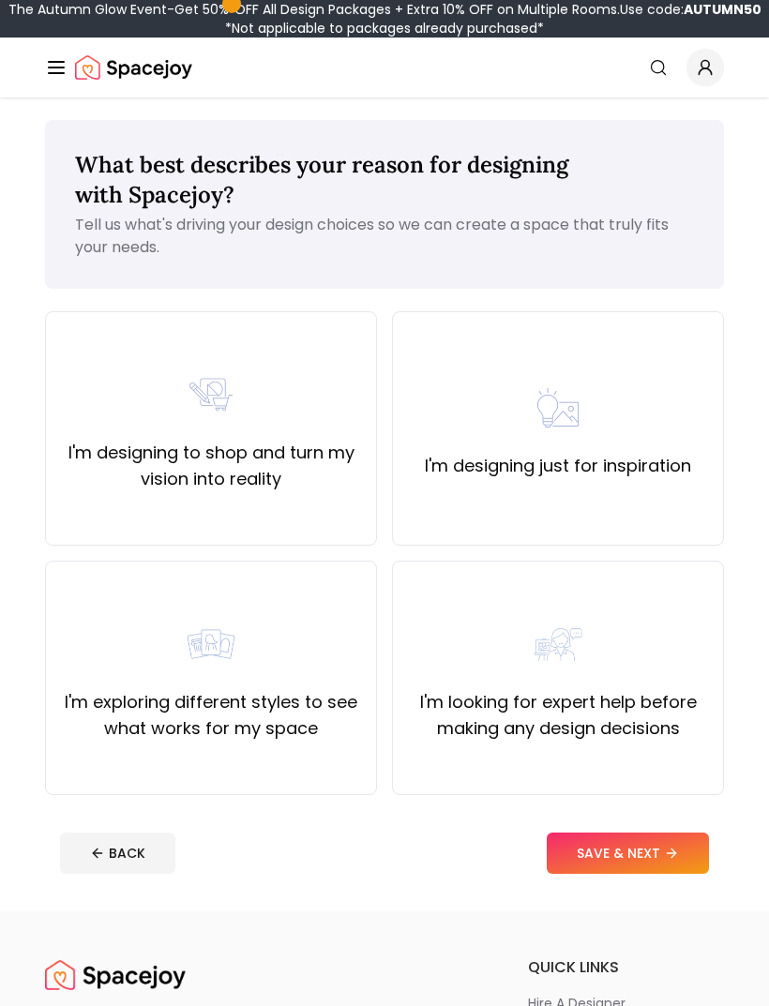
click at [590, 359] on div "I'm designing just for inspiration" at bounding box center [558, 428] width 332 height 234
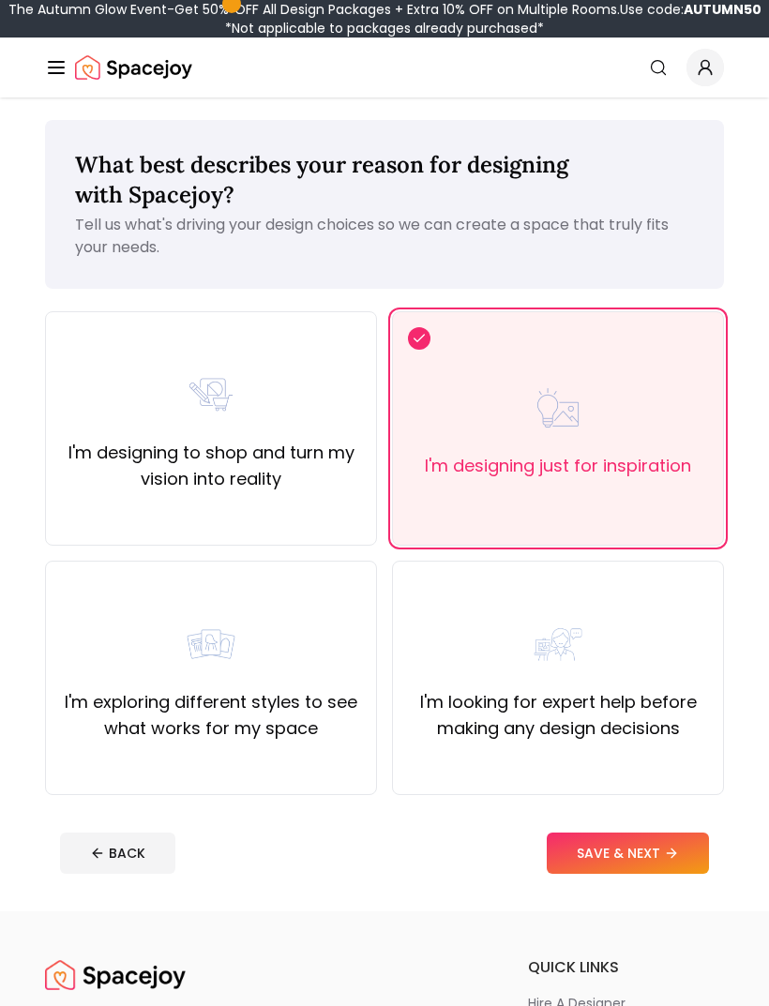
click at [320, 706] on label "I'm exploring different styles to see what works for my space" at bounding box center [211, 715] width 300 height 52
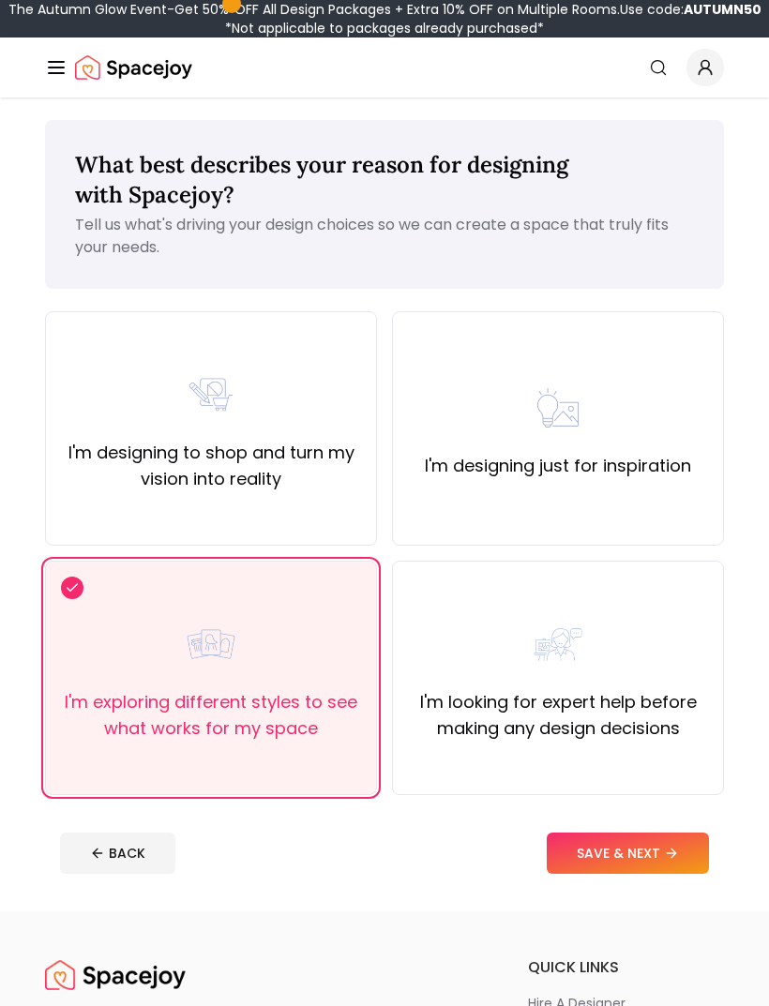
click at [616, 860] on button "SAVE & NEXT" at bounding box center [627, 852] width 162 height 41
